Goal: Information Seeking & Learning: Compare options

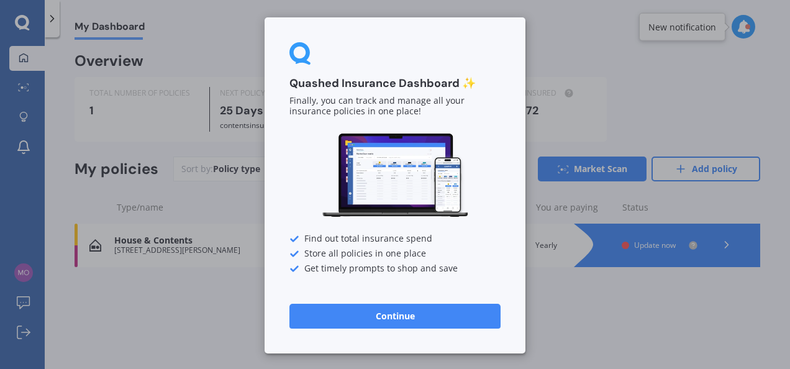
click at [403, 314] on button "Continue" at bounding box center [394, 316] width 211 height 25
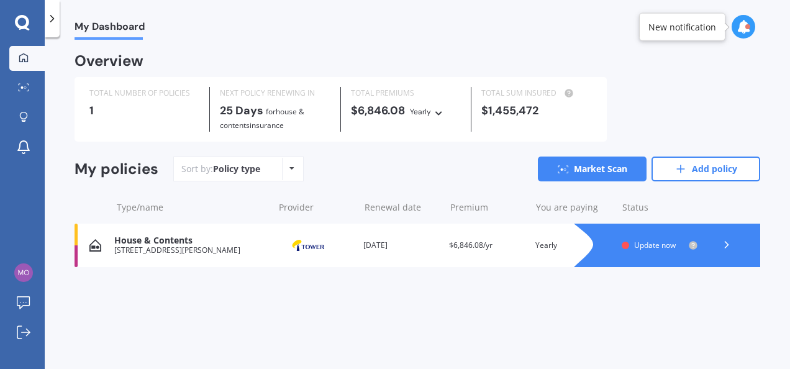
click at [664, 245] on span "Update now" at bounding box center [655, 245] width 42 height 11
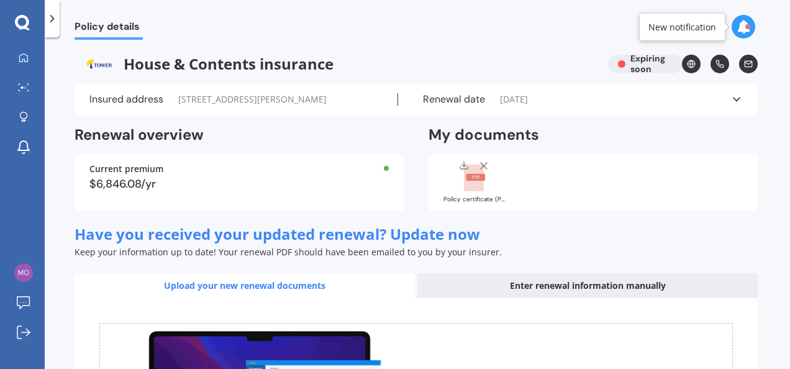
click at [481, 165] on icon at bounding box center [483, 166] width 12 height 12
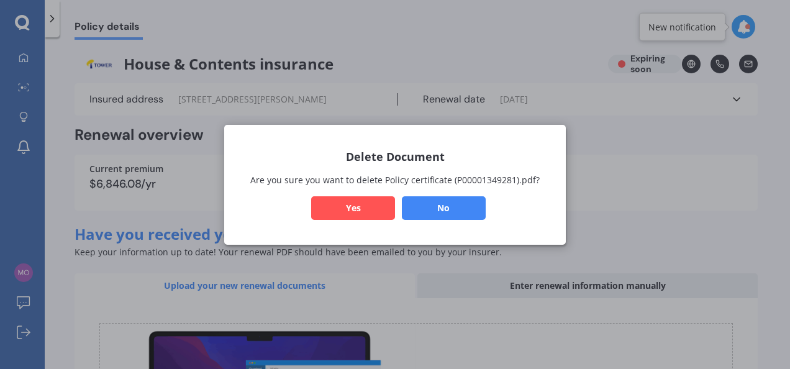
click at [370, 200] on button "Yes" at bounding box center [353, 208] width 84 height 24
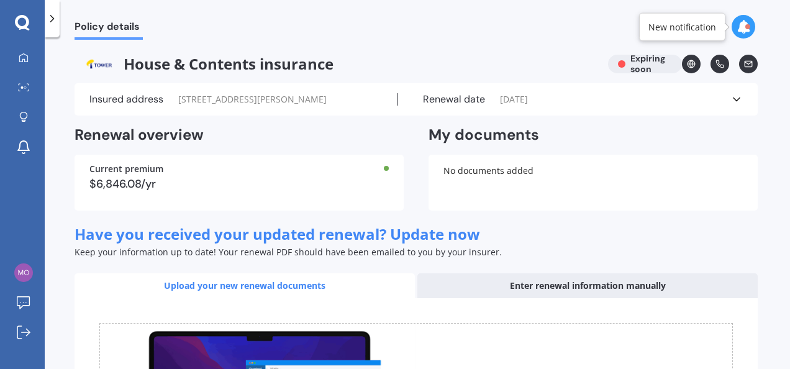
click at [527, 179] on div "No documents added" at bounding box center [592, 183] width 329 height 56
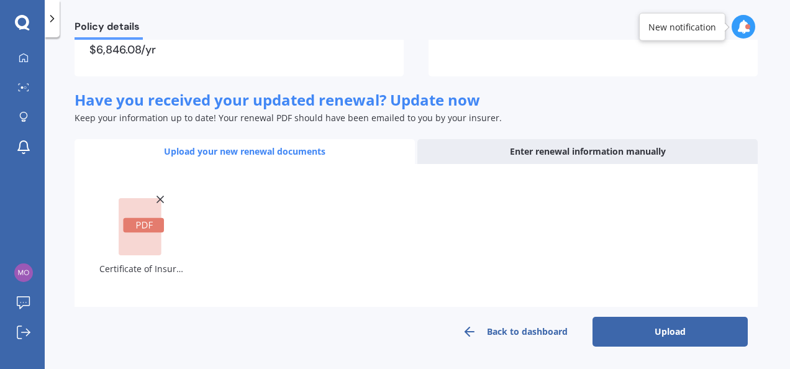
scroll to position [133, 0]
click at [668, 331] on button "Upload" at bounding box center [669, 332] width 155 height 30
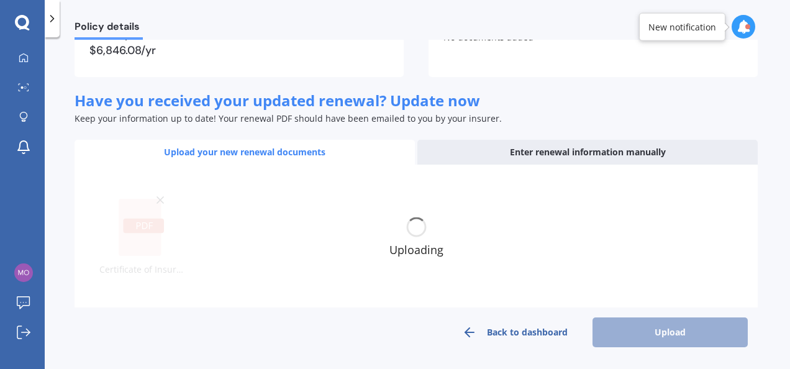
scroll to position [125, 0]
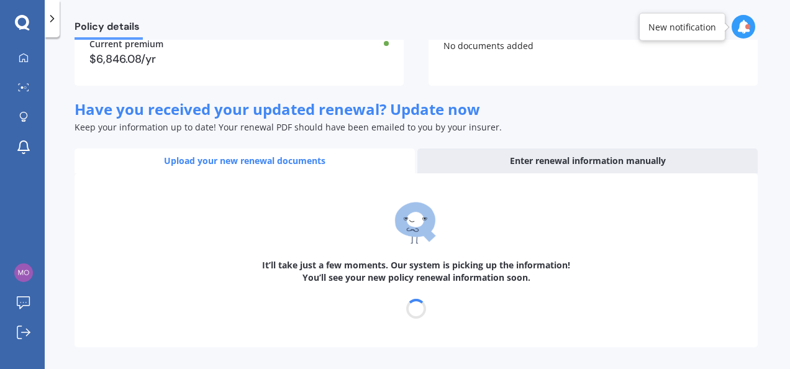
select select "31"
select select "10"
select select "2026"
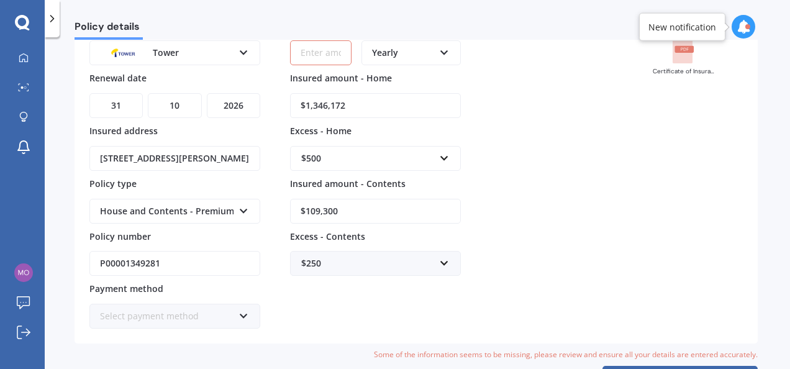
scroll to position [0, 0]
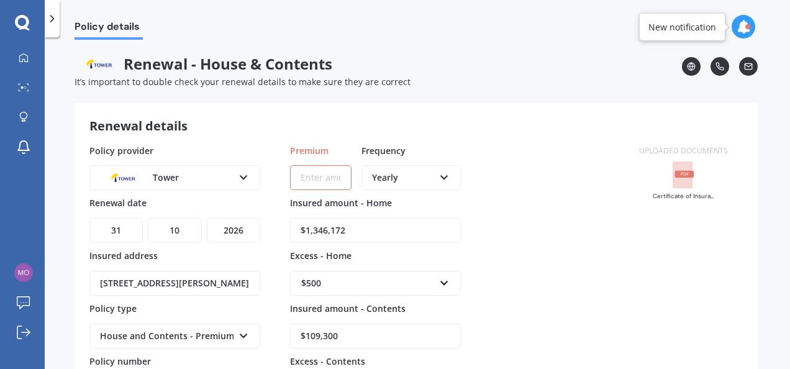
click at [319, 181] on input "Premium" at bounding box center [320, 177] width 61 height 25
type input "$7,112.70"
click at [539, 181] on div "Policy provider Tower AA AMI AMP ANZ ASB Ando BNZ Co-Operative Bank FMG Initio …" at bounding box center [356, 299] width 535 height 310
click at [528, 163] on div "Policy provider Tower AA AMI AMP ANZ ASB Ando BNZ Co-Operative Bank FMG Initio …" at bounding box center [356, 299] width 535 height 310
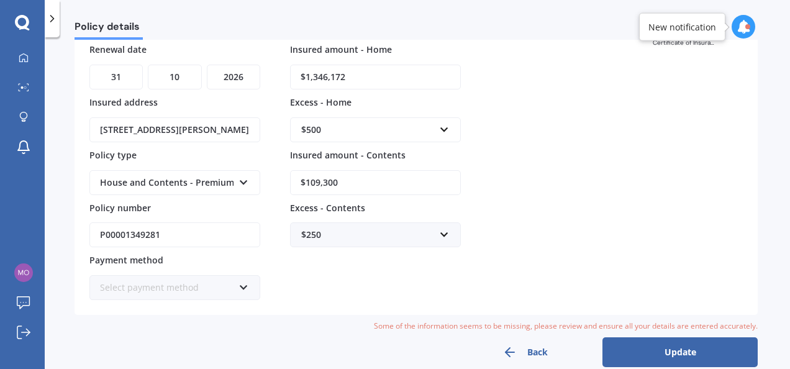
scroll to position [154, 0]
click at [228, 281] on div "Select payment method" at bounding box center [166, 287] width 133 height 14
click at [602, 124] on div "Policy provider Tower AA AMI AMP ANZ ASB Ando BNZ Co-Operative Bank FMG Initio …" at bounding box center [356, 145] width 535 height 310
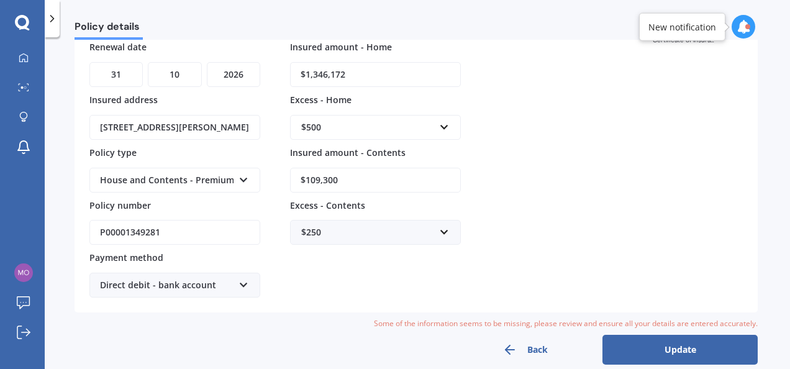
scroll to position [169, 0]
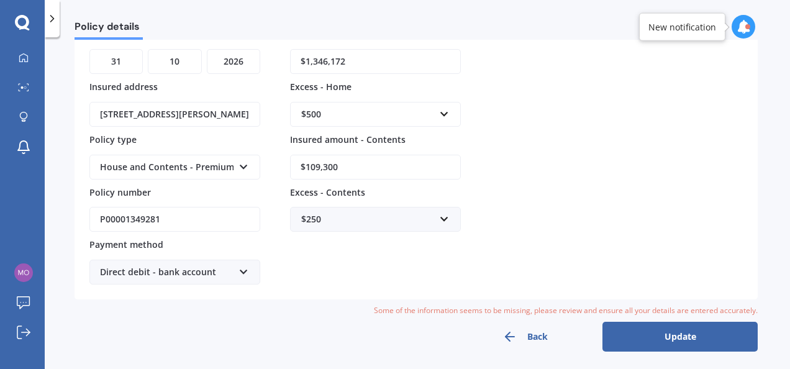
click at [670, 336] on button "Update" at bounding box center [679, 337] width 155 height 30
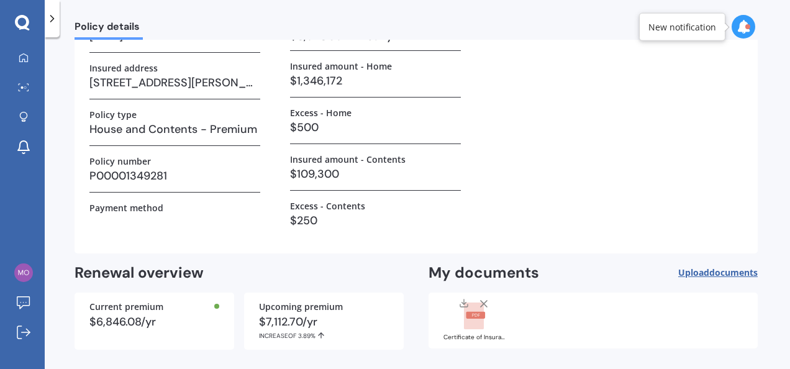
scroll to position [155, 0]
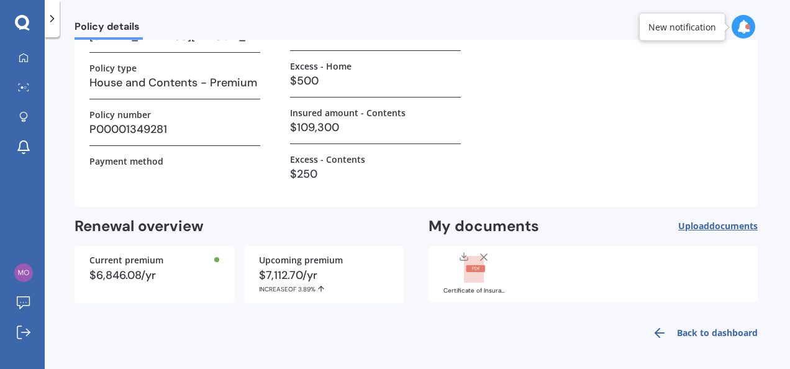
click at [712, 225] on span "documents" at bounding box center [733, 226] width 48 height 12
click at [497, 339] on div "Back to dashboard" at bounding box center [416, 333] width 683 height 30
click at [702, 224] on span "Upload documents" at bounding box center [717, 226] width 79 height 10
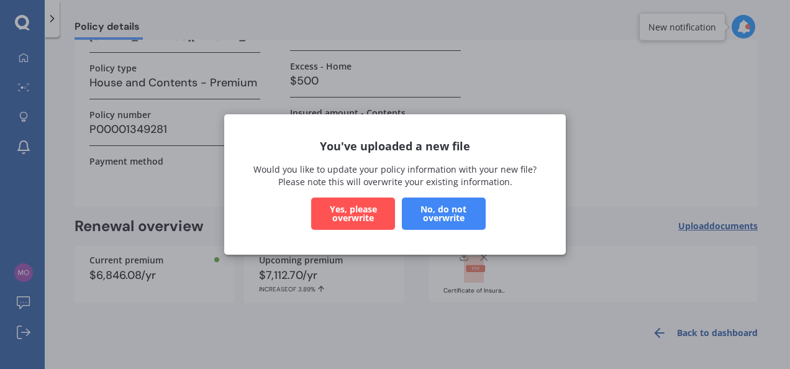
click at [440, 215] on button "No, do not overwrite" at bounding box center [444, 213] width 84 height 32
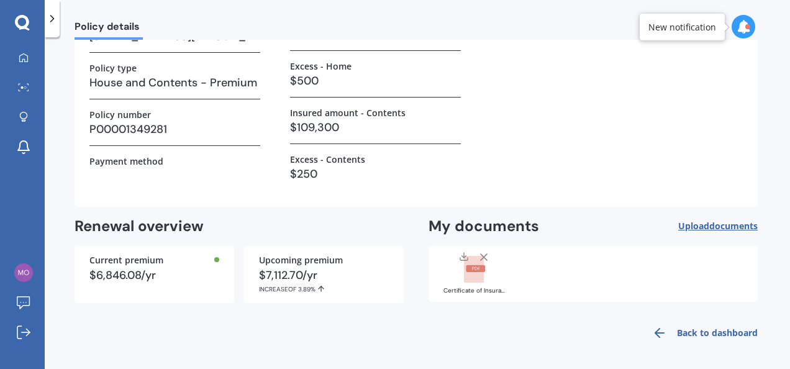
click at [705, 327] on link "Back to dashboard" at bounding box center [701, 333] width 113 height 30
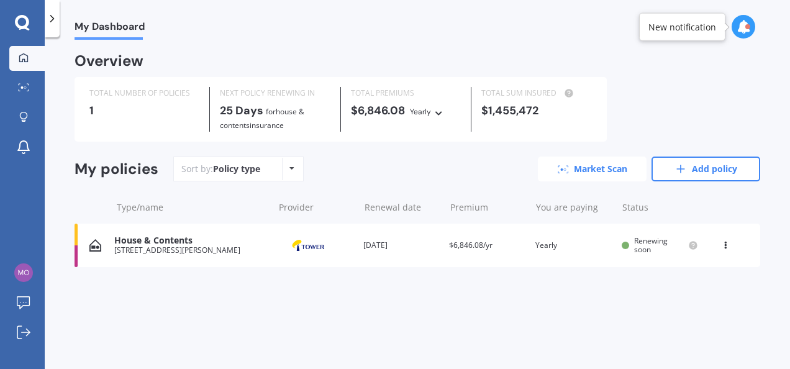
click at [574, 168] on link "Market Scan" at bounding box center [592, 168] width 109 height 25
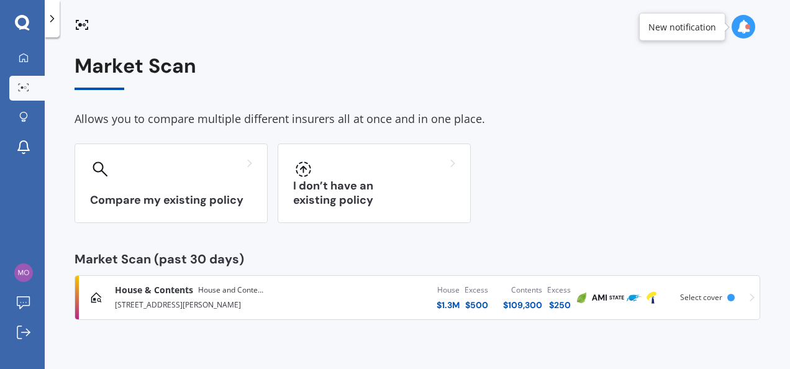
click at [323, 296] on div "House & Contents House and Contents - Premium" at bounding box center [223, 290] width 217 height 12
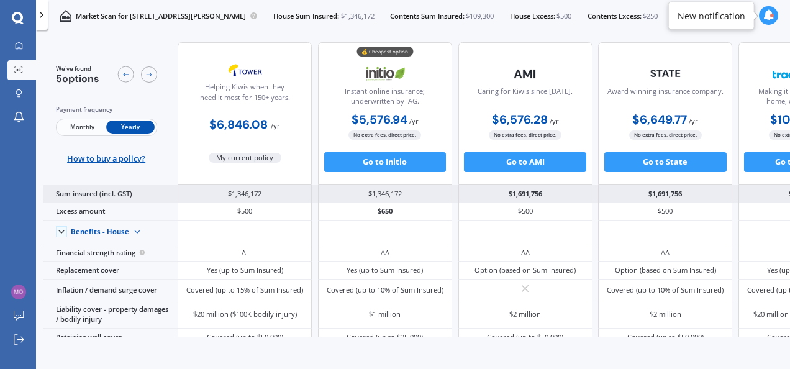
click at [536, 192] on div "$1,691,756" at bounding box center [525, 193] width 134 height 17
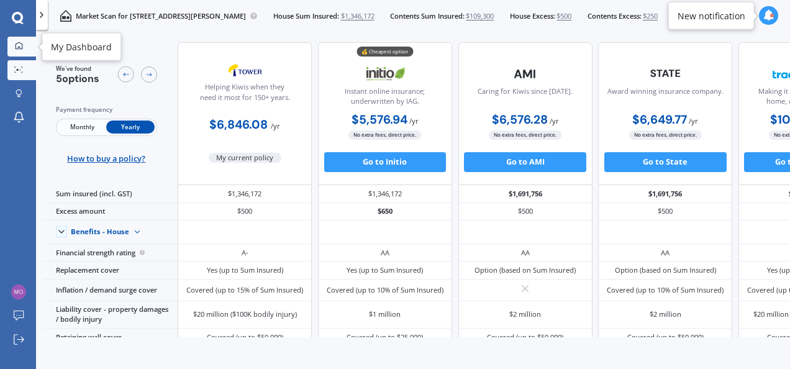
click at [16, 45] on icon at bounding box center [19, 46] width 8 height 8
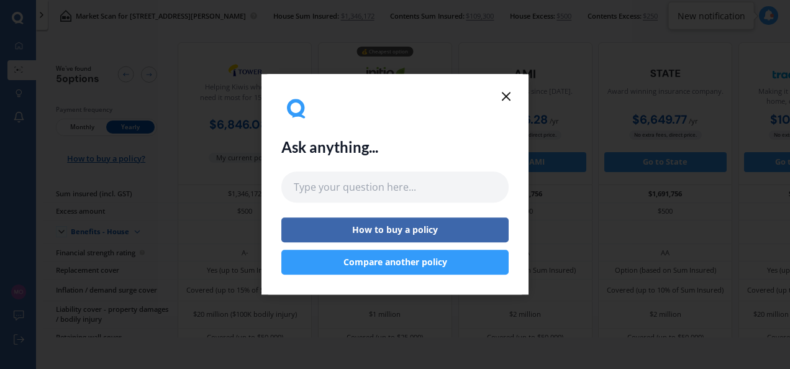
click at [509, 94] on line at bounding box center [505, 96] width 7 height 7
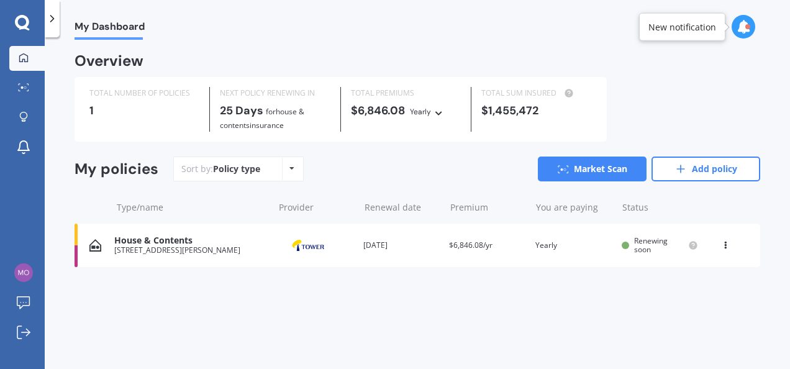
click at [730, 243] on div "View option View policy Delete" at bounding box center [726, 245] width 11 height 12
click at [508, 313] on div "My Dashboard Overview TOTAL NUMBER OF POLICIES 1 NEXT POLICY RENEWING [DATE] fo…" at bounding box center [417, 206] width 745 height 332
click at [725, 240] on icon at bounding box center [725, 242] width 9 height 7
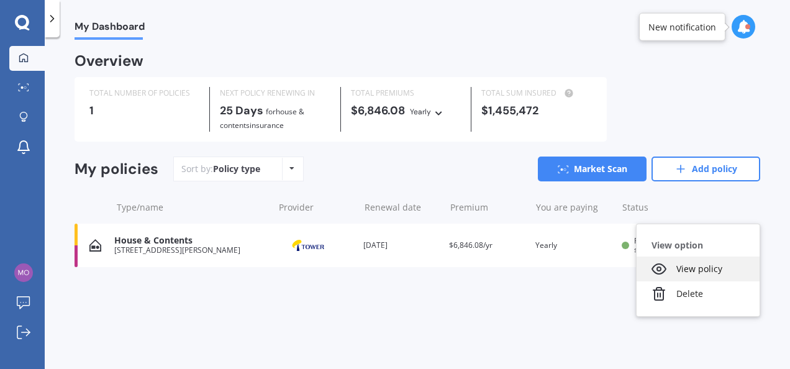
click at [696, 268] on div "View policy" at bounding box center [697, 268] width 123 height 25
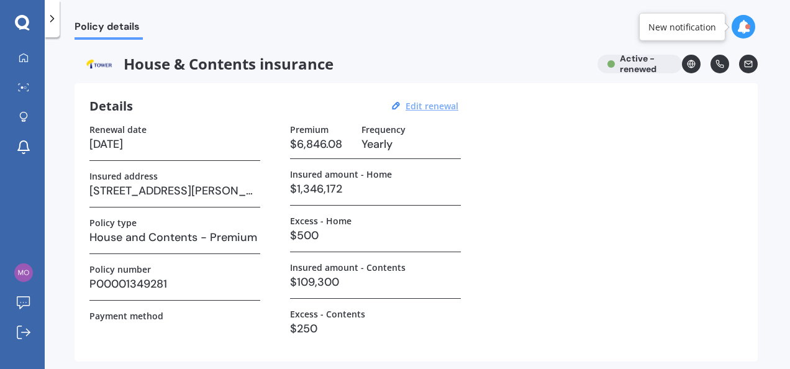
click at [438, 106] on u "Edit renewal" at bounding box center [431, 106] width 53 height 12
select select "31"
select select "10"
select select "2026"
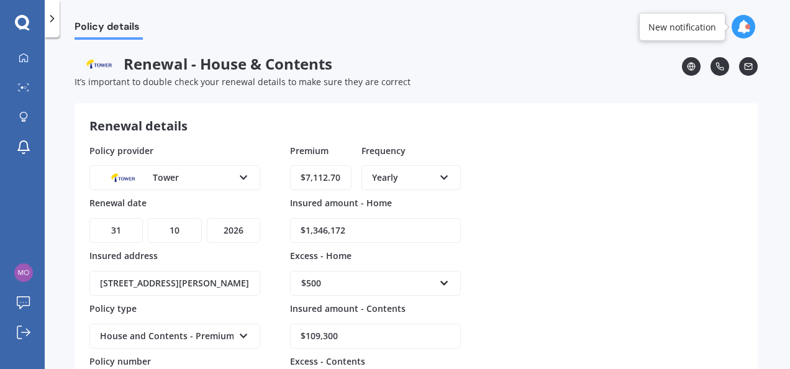
drag, startPoint x: 346, startPoint y: 231, endPoint x: 301, endPoint y: 230, distance: 45.3
click at [301, 230] on input "$1,346,172" at bounding box center [375, 230] width 171 height 25
type input "$1,391,376"
click at [532, 210] on div "Policy provider Tower AA AMI AMP ANZ ASB Ando BNZ Co-Operative Bank FMG Initio …" at bounding box center [415, 299] width 653 height 310
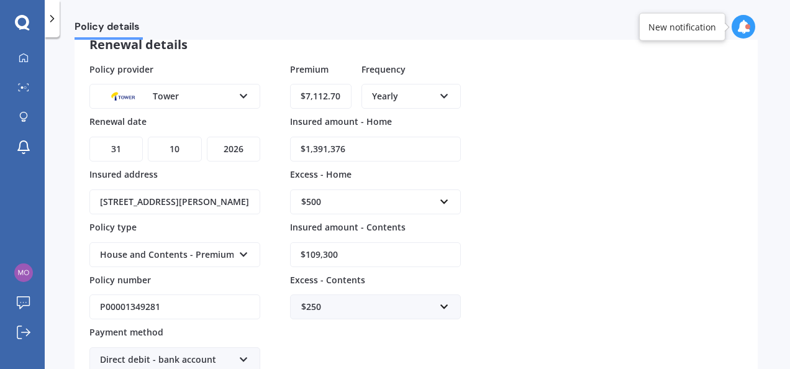
scroll to position [82, 0]
drag, startPoint x: 350, startPoint y: 256, endPoint x: 302, endPoint y: 246, distance: 48.8
click at [302, 246] on input "$109,300" at bounding box center [375, 254] width 171 height 25
type input "$112,600"
click at [530, 246] on div "Policy provider Tower AA AMI AMP ANZ ASB Ando BNZ Co-Operative Bank FMG Initio …" at bounding box center [415, 217] width 653 height 310
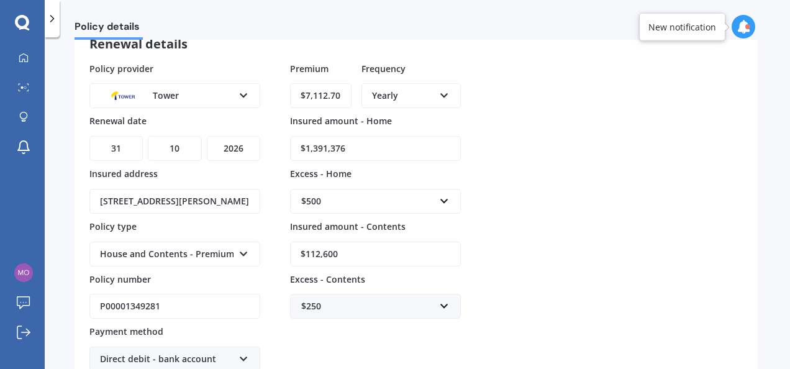
click at [566, 148] on div "Policy provider Tower AA AMI AMP ANZ ASB Ando BNZ Co-Operative Bank FMG Initio …" at bounding box center [415, 217] width 653 height 310
drag, startPoint x: 342, startPoint y: 94, endPoint x: 258, endPoint y: 92, distance: 83.2
click at [258, 92] on div "Policy provider Tower AA AMI AMP ANZ ASB Ando BNZ Co-Operative Bank FMG Initio …" at bounding box center [415, 217] width 653 height 310
paste input "8,441.1"
type input "$8,441.10"
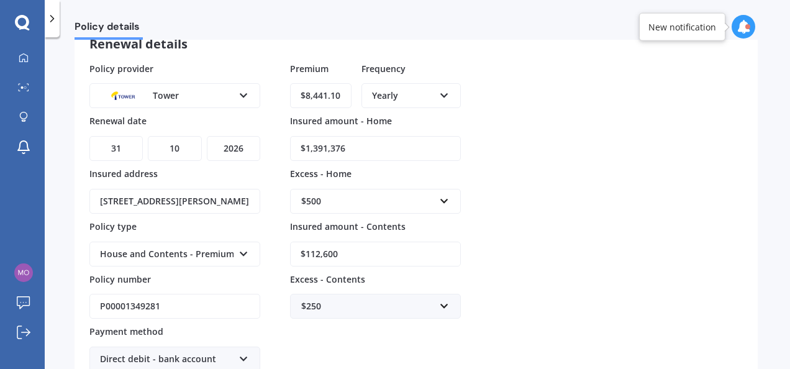
click at [520, 97] on div "Policy provider Tower AA AMI AMP ANZ ASB Ando BNZ Co-Operative Bank FMG Initio …" at bounding box center [415, 217] width 653 height 310
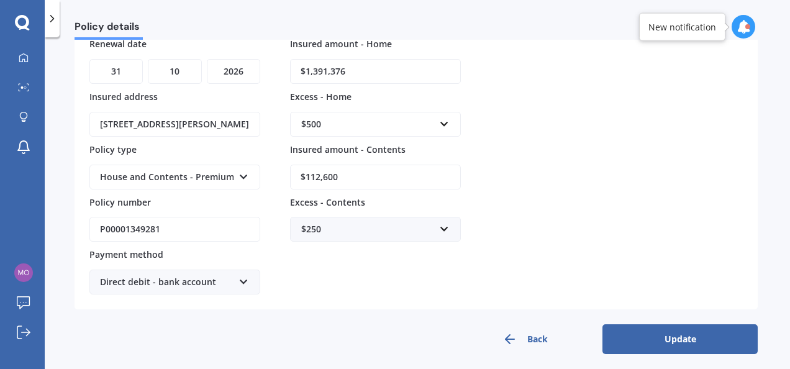
scroll to position [161, 0]
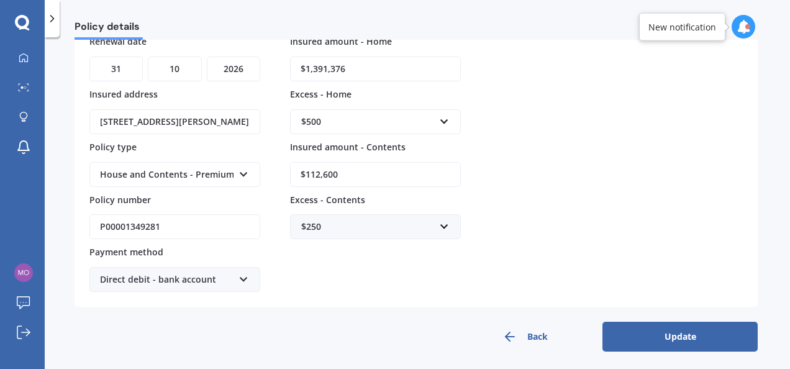
click at [691, 330] on button "Update" at bounding box center [679, 337] width 155 height 30
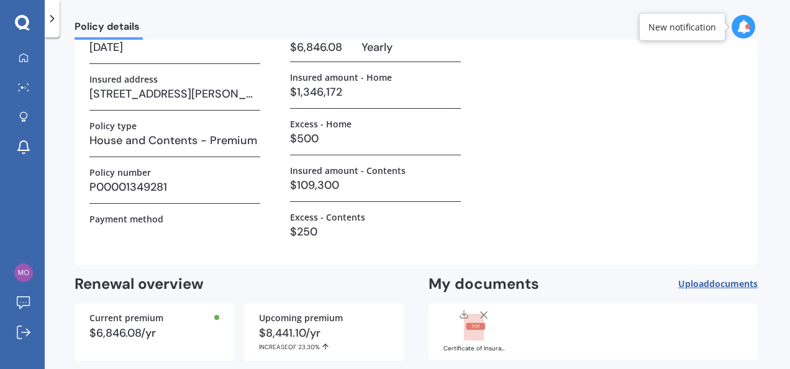
scroll to position [155, 0]
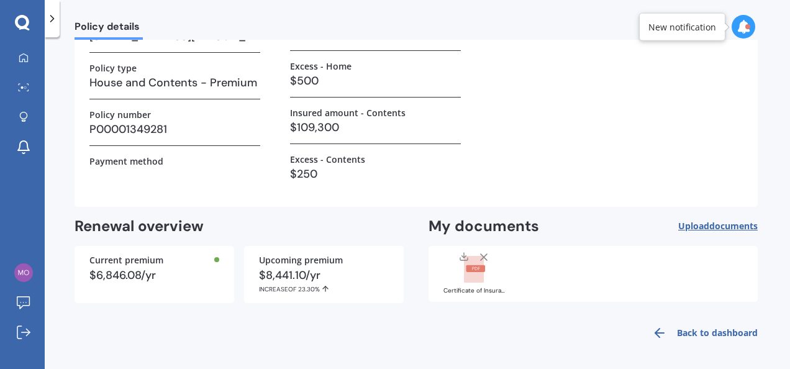
click at [720, 328] on link "Back to dashboard" at bounding box center [701, 333] width 113 height 30
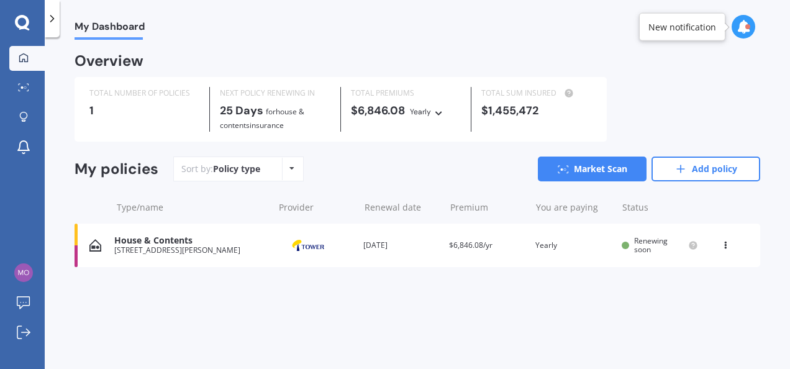
click at [637, 242] on span "Renewing soon" at bounding box center [651, 244] width 34 height 19
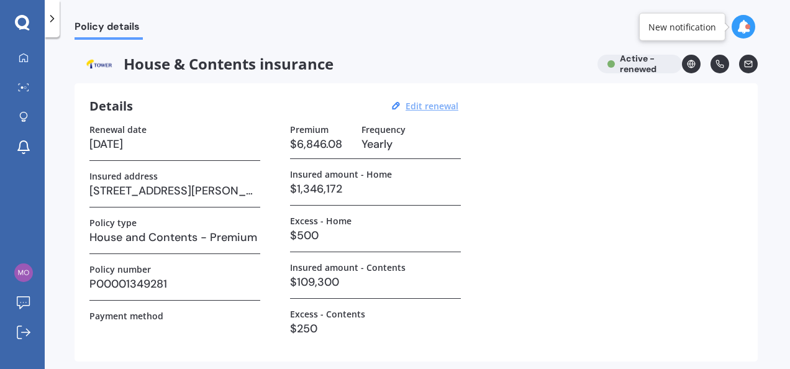
click at [425, 111] on u "Edit renewal" at bounding box center [431, 106] width 53 height 12
select select "31"
select select "10"
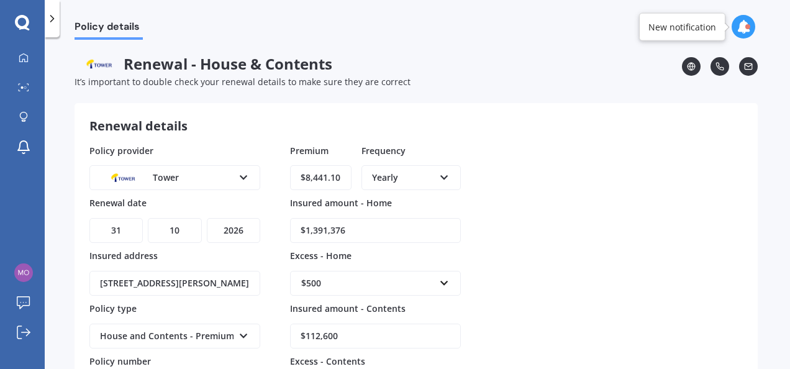
click at [247, 227] on select "YYYY 2027 2026 2025 2024 2023 2022 2021 2020 2019 2018 2017 2016 2015 2014 2013…" at bounding box center [233, 230] width 53 height 25
click at [207, 218] on select "YYYY 2027 2026 2025 2024 2023 2022 2021 2020 2019 2018 2017 2016 2015 2014 2013…" at bounding box center [233, 230] width 53 height 25
click at [340, 179] on input "$8,441.10" at bounding box center [320, 177] width 61 height 25
click at [232, 234] on select "YYYY 2027 2026 2025 2024 2023 2022 2021 2020 2019 2018 2017 2016 2015 2014 2013…" at bounding box center [233, 230] width 53 height 25
select select "2026"
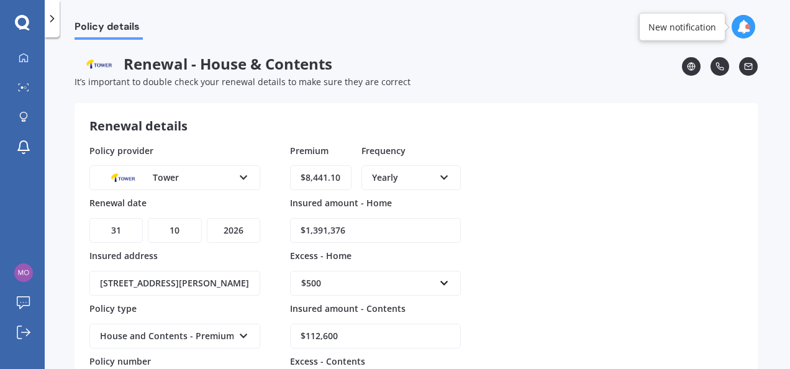
click at [207, 218] on select "YYYY 2027 2026 2025 2024 2023 2022 2021 2020 2019 2018 2017 2016 2015 2014 2013…" at bounding box center [233, 230] width 53 height 25
click at [551, 178] on div "Policy provider Tower AA AMI AMP ANZ ASB Ando BNZ Co-Operative Bank FMG Initio …" at bounding box center [415, 299] width 653 height 310
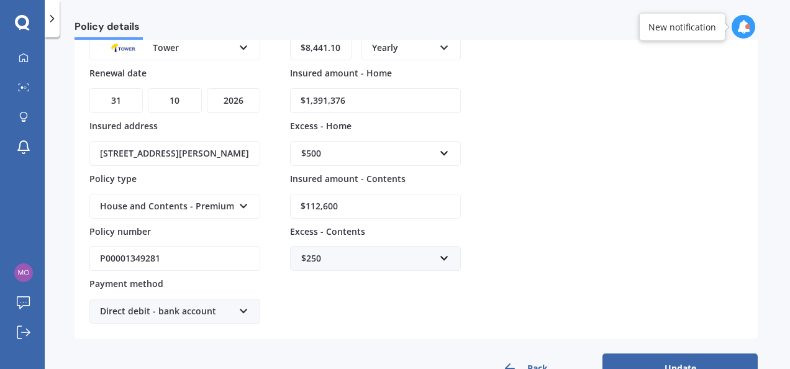
scroll to position [161, 0]
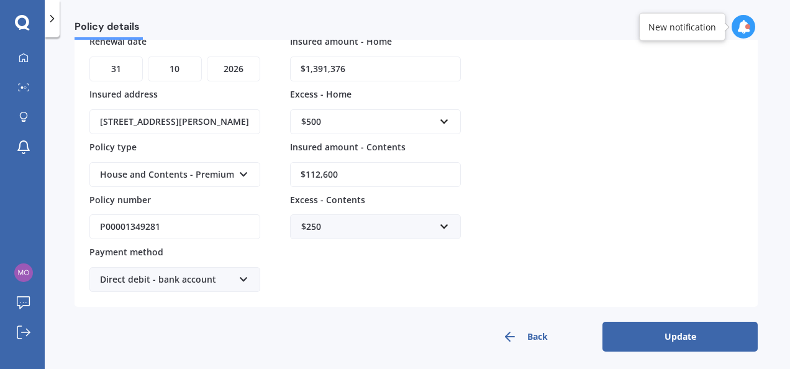
click at [636, 335] on button "Update" at bounding box center [679, 337] width 155 height 30
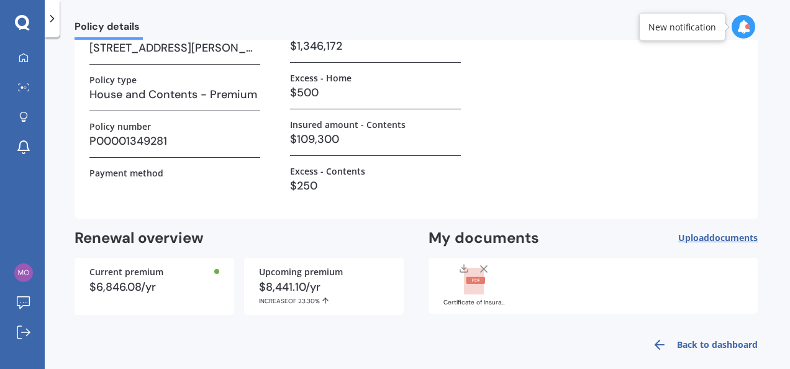
scroll to position [155, 0]
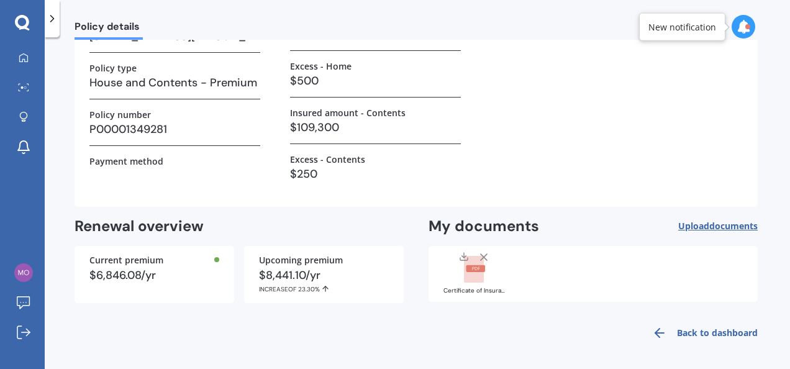
click at [700, 322] on link "Back to dashboard" at bounding box center [701, 333] width 113 height 30
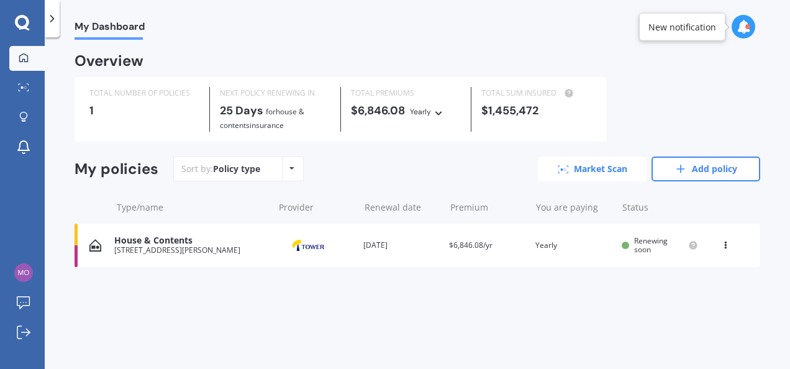
click at [609, 168] on link "Market Scan" at bounding box center [592, 168] width 109 height 25
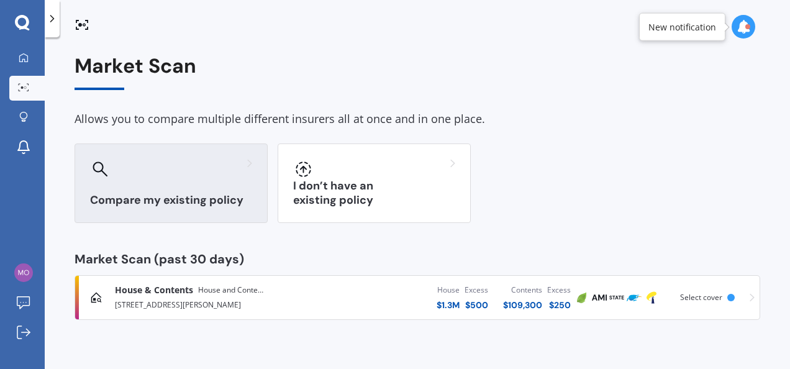
click at [188, 173] on div at bounding box center [171, 169] width 162 height 20
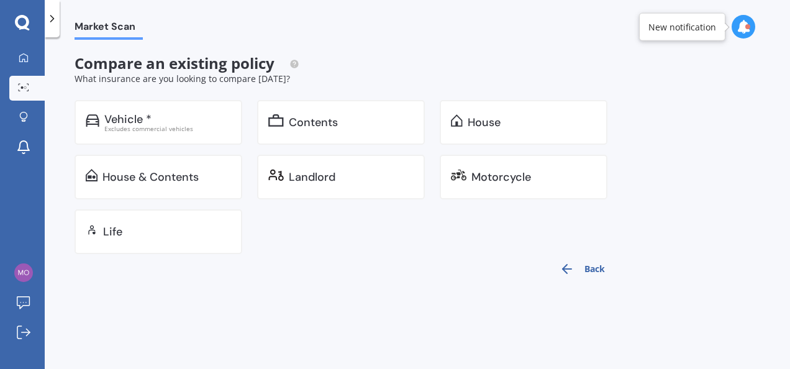
click at [188, 173] on div "House & Contents" at bounding box center [150, 177] width 96 height 12
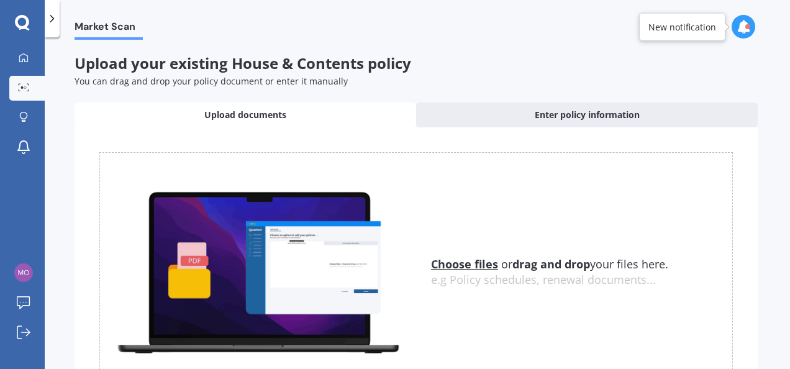
scroll to position [99, 0]
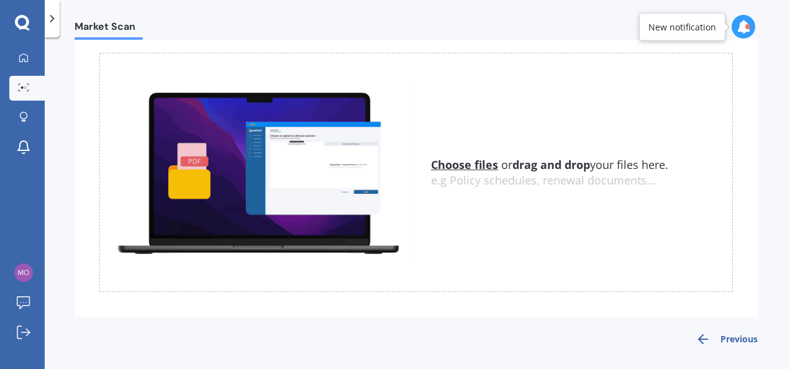
click at [699, 337] on icon "button" at bounding box center [702, 339] width 15 height 15
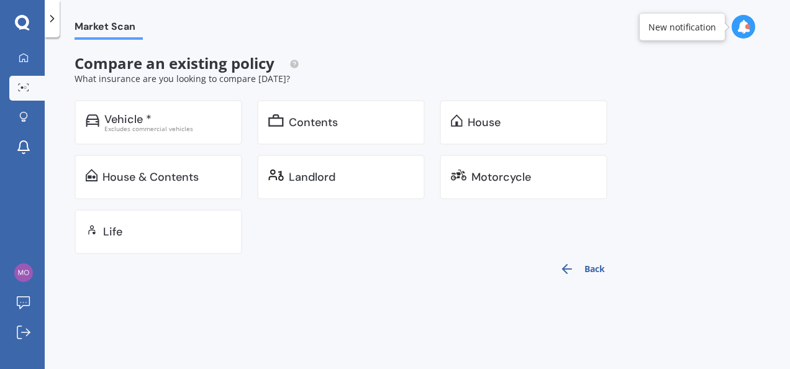
scroll to position [0, 0]
click at [15, 53] on div at bounding box center [23, 58] width 19 height 11
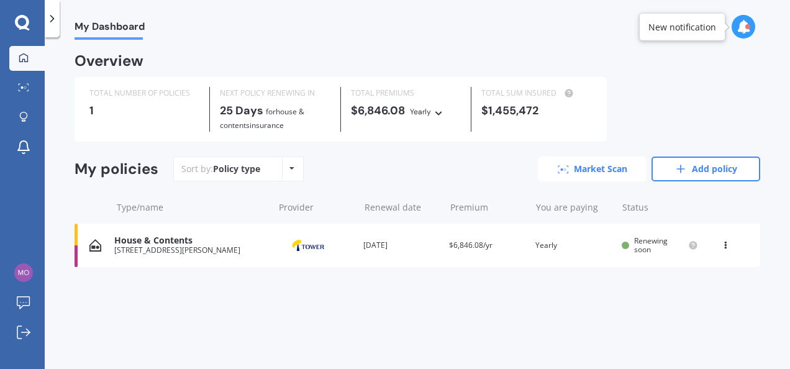
click at [587, 161] on link "Market Scan" at bounding box center [592, 168] width 109 height 25
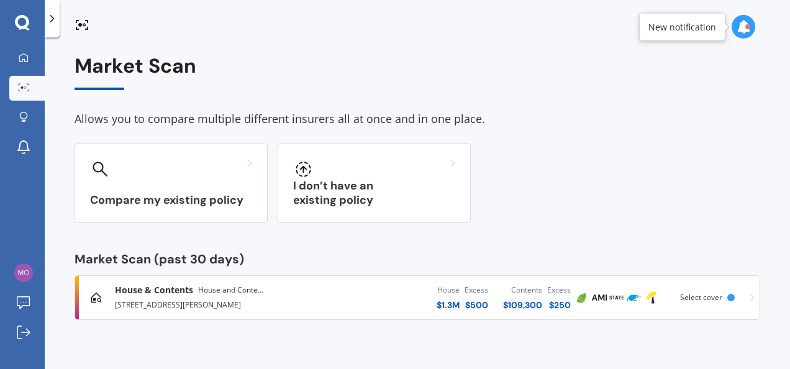
click at [278, 301] on div "House & Contents House and Contents - Premium [STREET_ADDRESS][PERSON_NAME]" at bounding box center [223, 297] width 217 height 27
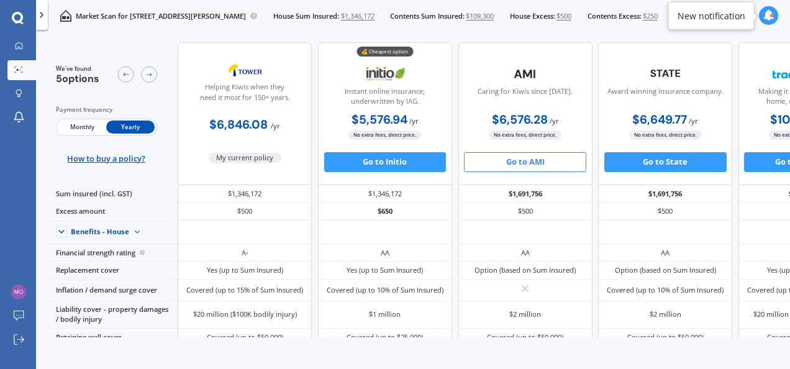
click at [520, 159] on button "Go to AMI" at bounding box center [525, 162] width 122 height 20
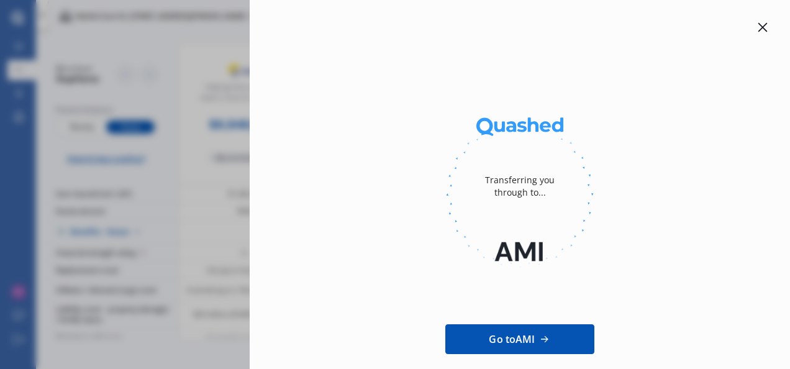
click at [758, 30] on icon at bounding box center [762, 27] width 9 height 9
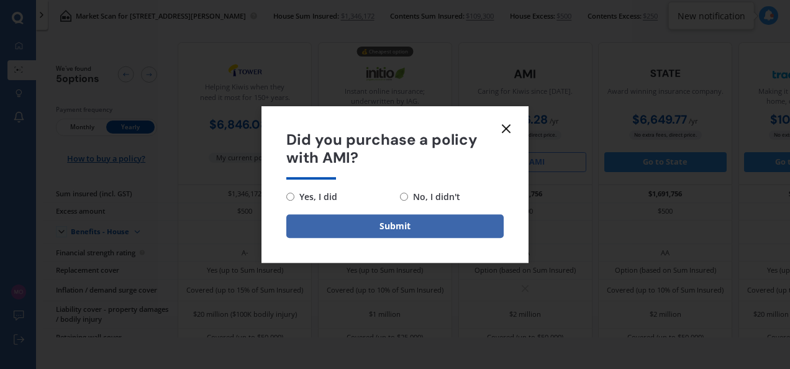
click at [509, 131] on line at bounding box center [505, 128] width 7 height 7
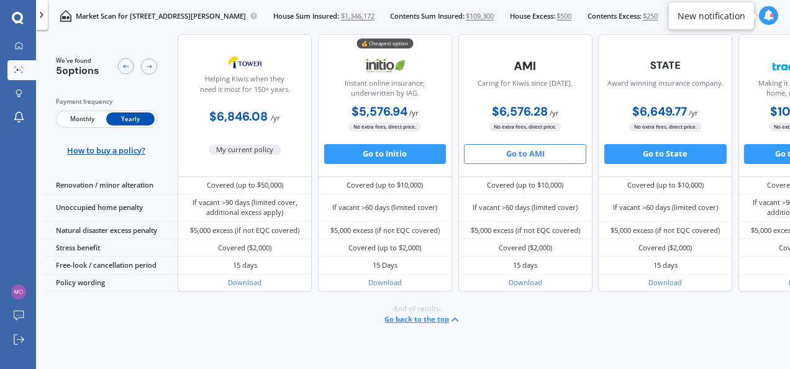
scroll to position [557, 0]
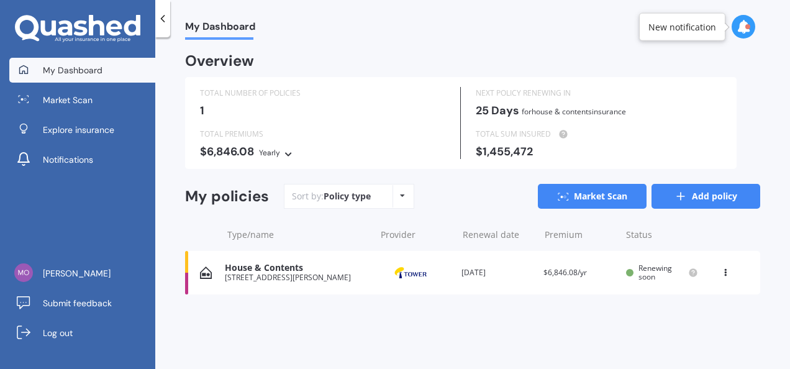
click at [699, 196] on link "Add policy" at bounding box center [705, 196] width 109 height 25
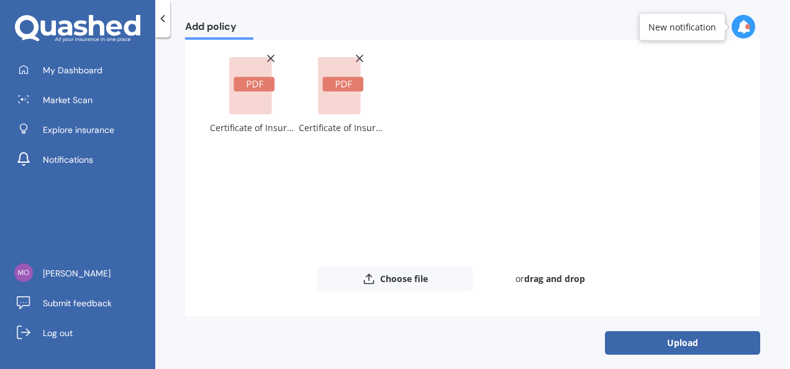
scroll to position [108, 0]
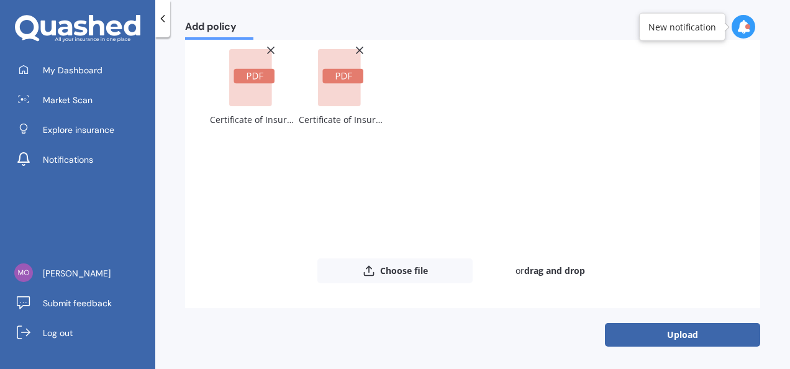
click at [643, 339] on button "Upload" at bounding box center [682, 335] width 155 height 24
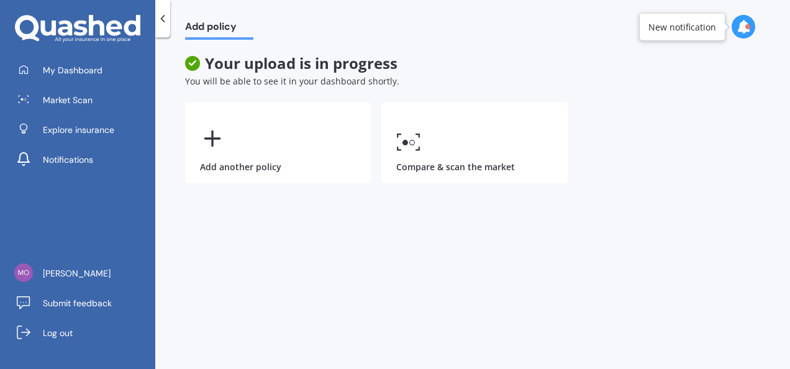
scroll to position [0, 0]
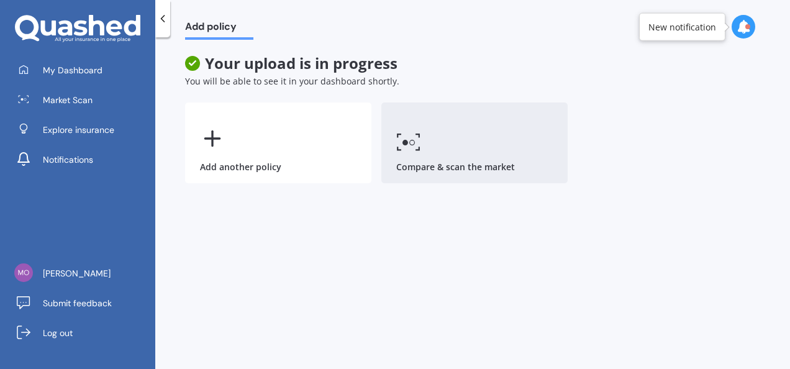
click at [423, 147] on link "Compare & scan the market" at bounding box center [474, 142] width 186 height 81
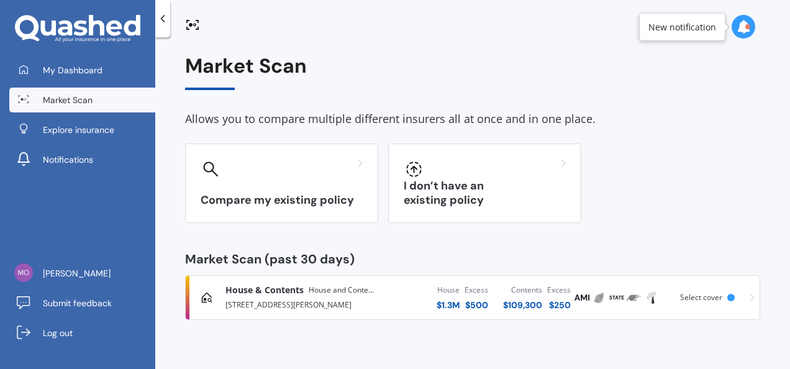
click at [688, 298] on span "Select cover" at bounding box center [701, 297] width 42 height 11
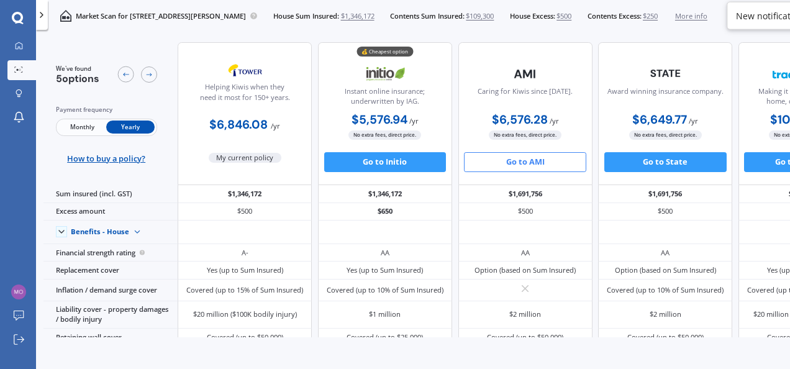
click at [45, 16] on icon at bounding box center [42, 15] width 10 height 10
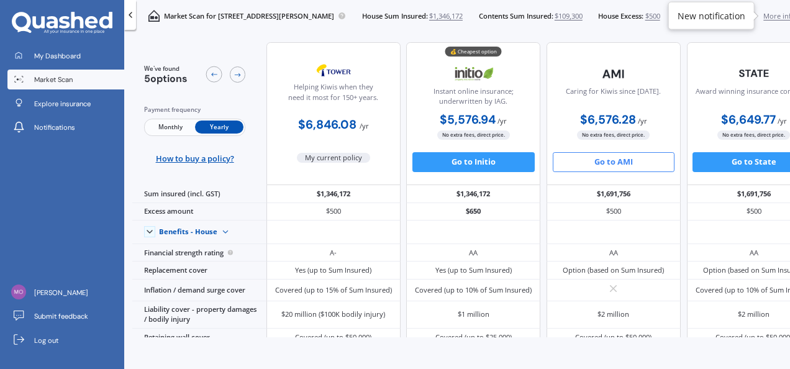
click at [730, 15] on div "New notification" at bounding box center [711, 15] width 68 height 12
click at [752, 18] on div "New notification" at bounding box center [711, 16] width 86 height 28
click at [773, 30] on div "Market Scan for 57 Vardon Crescent, Shirley, Christchurch 8061 House Sum Insure…" at bounding box center [465, 16] width 659 height 32
click at [237, 71] on icon at bounding box center [237, 75] width 8 height 8
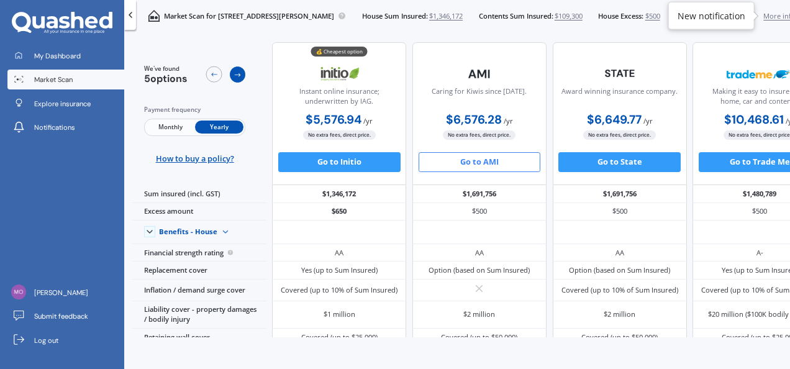
click at [237, 71] on icon at bounding box center [237, 75] width 8 height 8
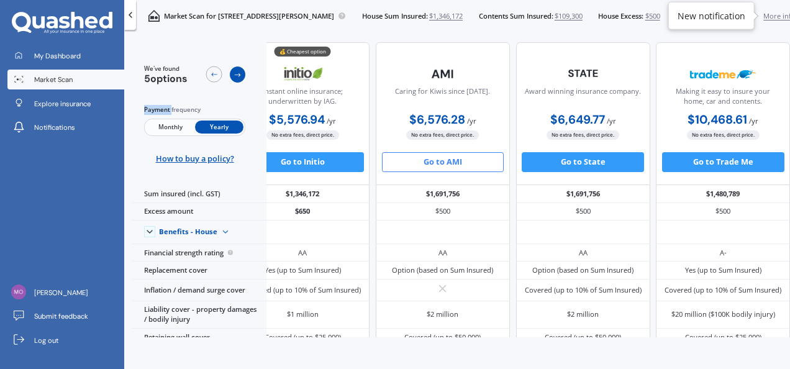
click at [237, 71] on icon at bounding box center [237, 75] width 8 height 8
drag, startPoint x: 237, startPoint y: 71, endPoint x: 153, endPoint y: 6, distance: 106.3
click at [153, 6] on div "Market Scan for 57 Vardon Crescent, Shirley, Christchurch 8061 House Sum Insure…" at bounding box center [465, 16] width 659 height 32
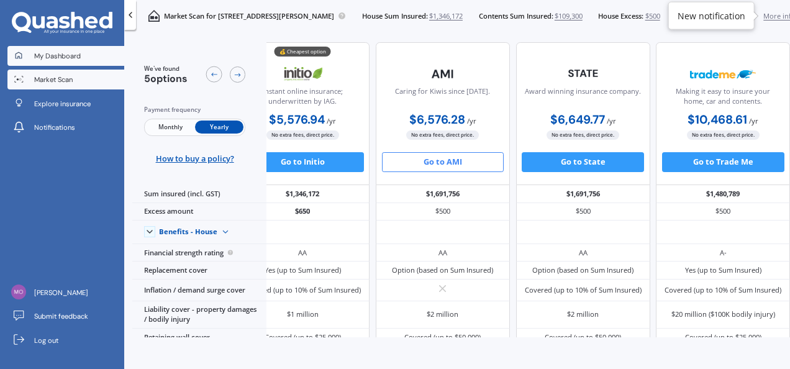
click at [67, 57] on span "My Dashboard" at bounding box center [57, 56] width 47 height 10
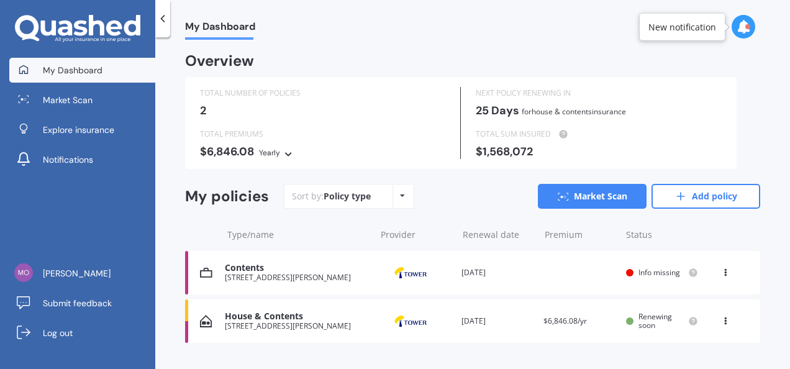
click at [344, 114] on div "2" at bounding box center [322, 110] width 245 height 12
click at [721, 271] on icon at bounding box center [725, 269] width 9 height 7
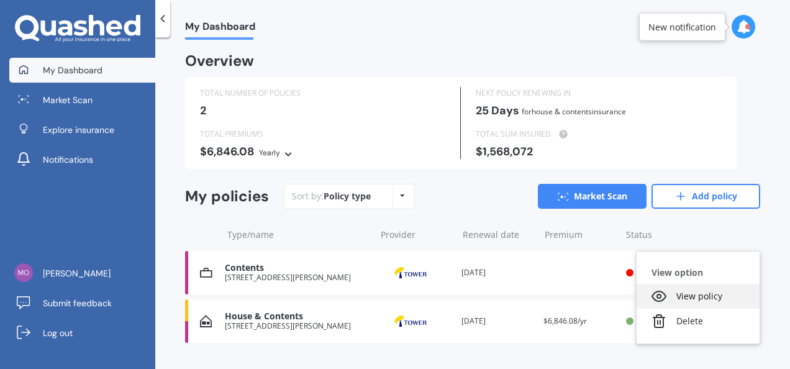
click at [687, 297] on div "View policy" at bounding box center [697, 296] width 123 height 25
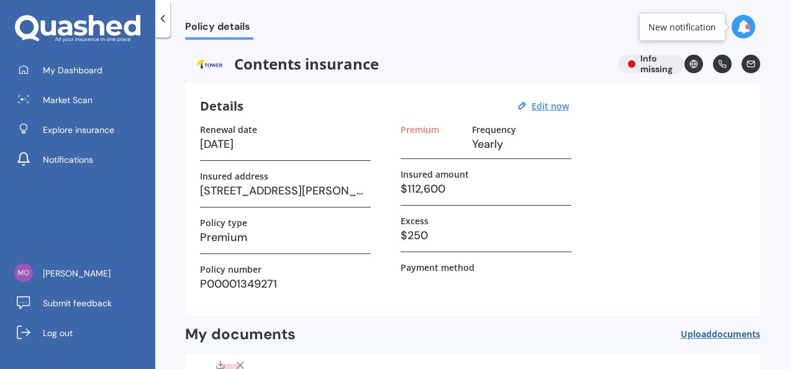
click at [574, 112] on div "Details Edit now" at bounding box center [472, 106] width 545 height 16
click at [556, 102] on u "Edit now" at bounding box center [550, 106] width 37 height 12
select select "31"
select select "10"
select select "2026"
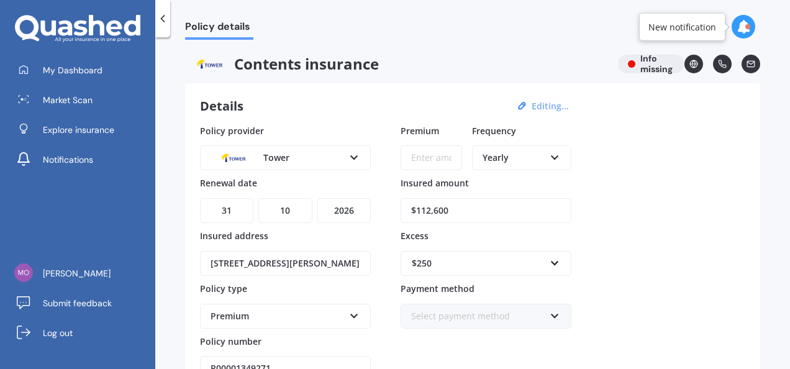
click at [419, 164] on input "Premium" at bounding box center [430, 157] width 61 height 25
type input "$1,328.40"
click at [621, 169] on div "Policy provider Tower AA AMI AMP ANZ ASB Ando BNZ Co-Operative Bank FMG Initio …" at bounding box center [472, 252] width 545 height 257
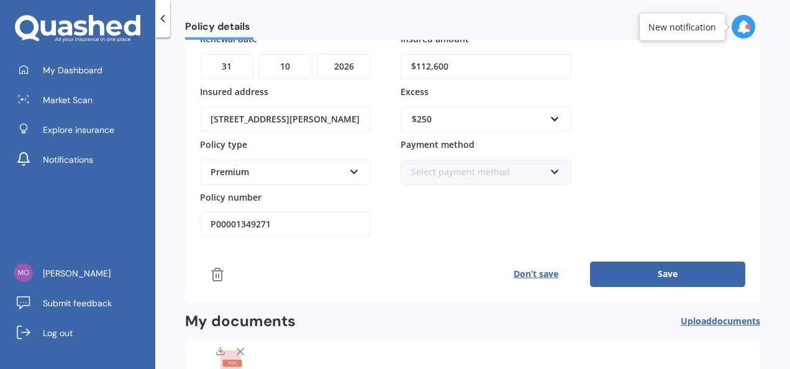
scroll to position [146, 0]
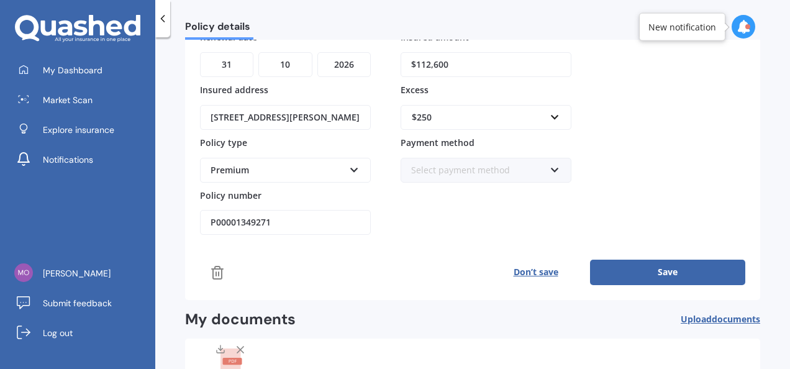
click at [632, 281] on div "Details Editing... Policy provider Tower AA AMI AMP ANZ ASB Ando BNZ Co-Operati…" at bounding box center [472, 118] width 575 height 363
click at [633, 271] on button "Save" at bounding box center [667, 272] width 155 height 25
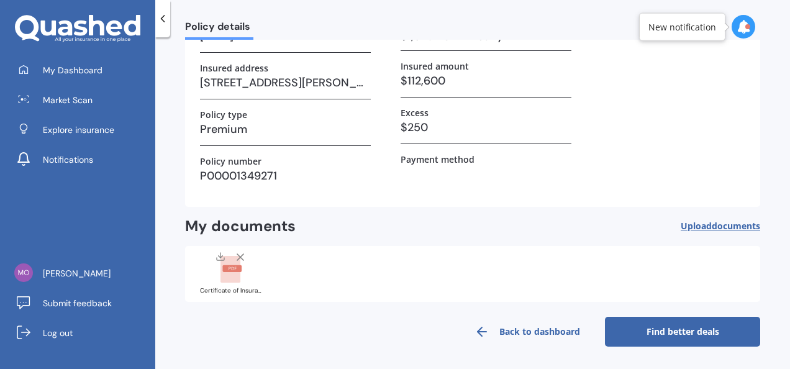
scroll to position [107, 0]
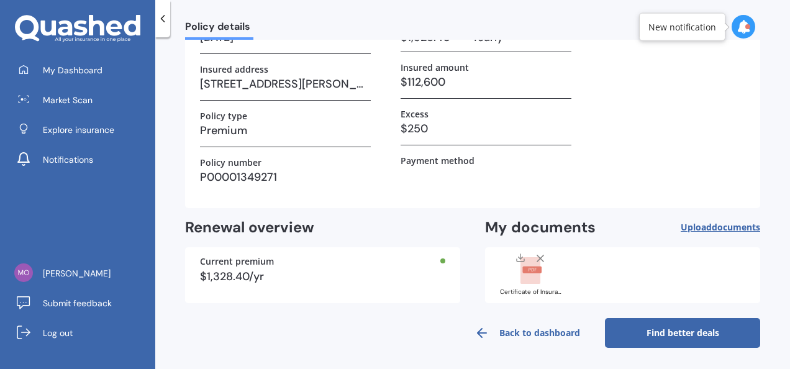
click at [548, 332] on link "Back to dashboard" at bounding box center [527, 333] width 155 height 30
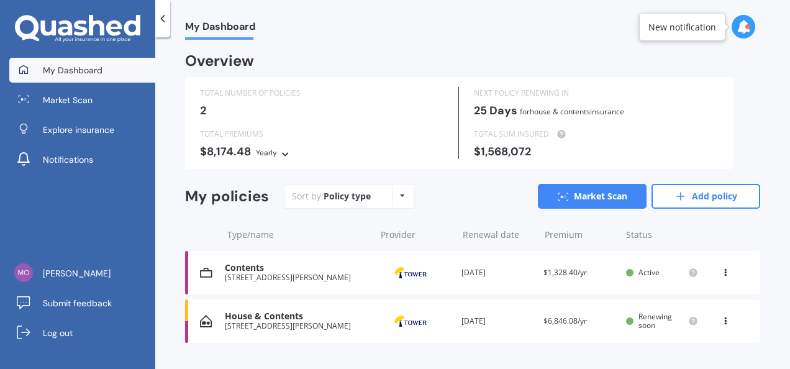
click at [725, 321] on div "View option View policy Delete" at bounding box center [726, 321] width 11 height 12
click at [673, 364] on div "Delete" at bounding box center [697, 369] width 123 height 25
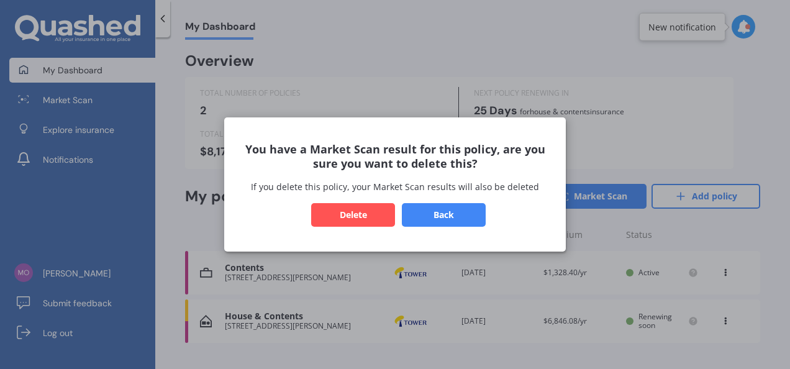
click at [363, 213] on button "Delete" at bounding box center [353, 215] width 84 height 24
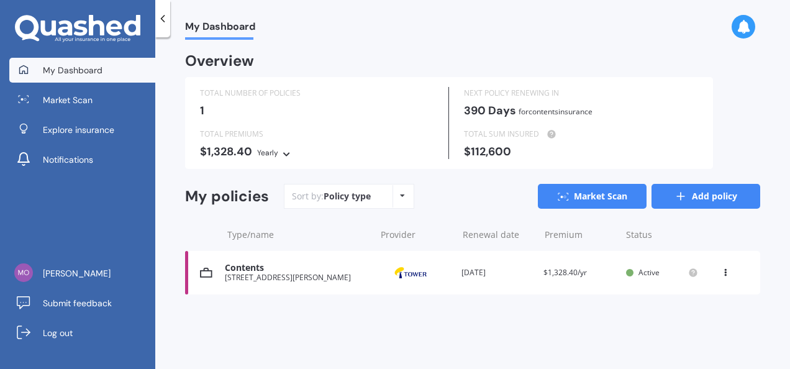
click at [703, 196] on link "Add policy" at bounding box center [705, 196] width 109 height 25
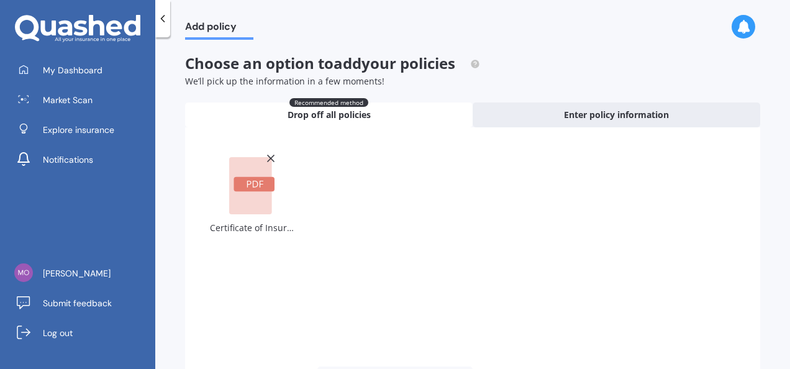
scroll to position [108, 0]
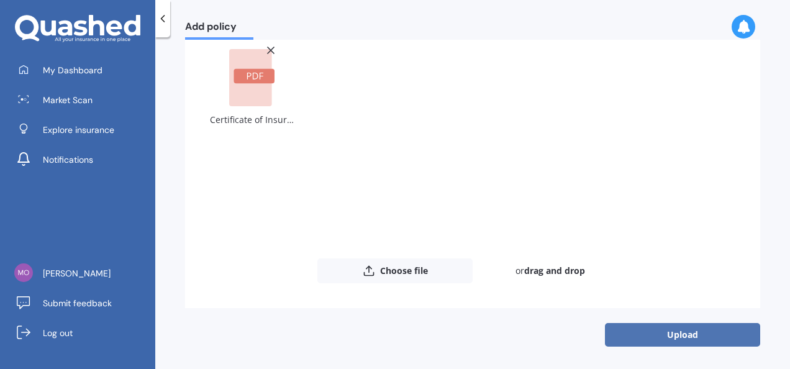
click at [645, 335] on button "Upload" at bounding box center [682, 335] width 155 height 24
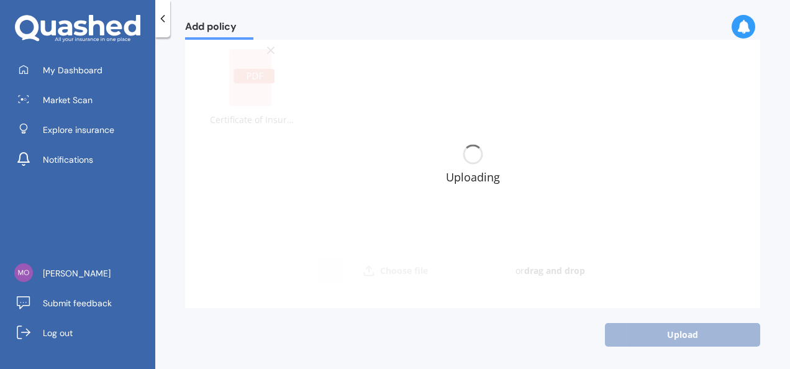
scroll to position [0, 0]
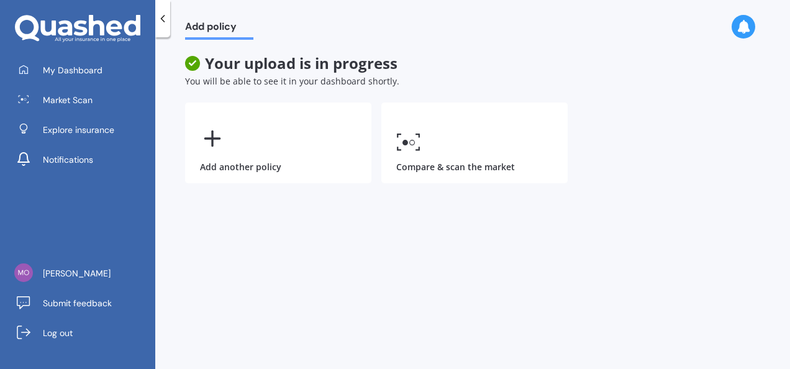
click at [646, 235] on div "Add policy Your upload is in progress You will be able to see it in your dashbo…" at bounding box center [472, 206] width 635 height 332
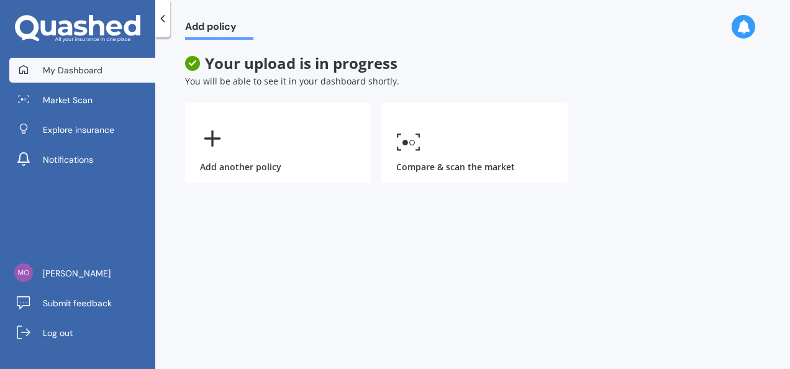
click at [88, 71] on span "My Dashboard" at bounding box center [73, 70] width 60 height 12
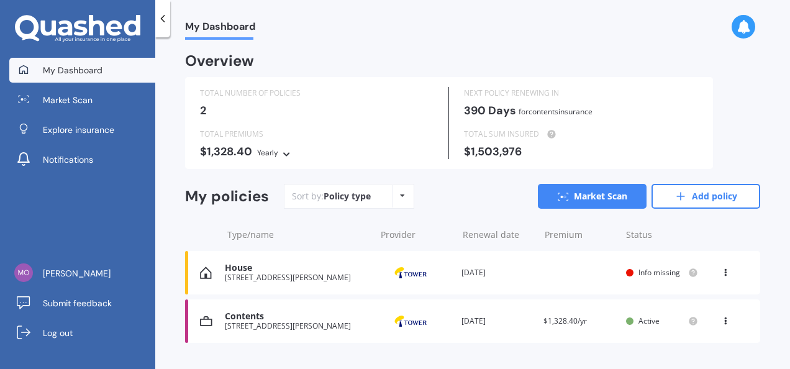
click at [721, 271] on icon at bounding box center [725, 269] width 9 height 7
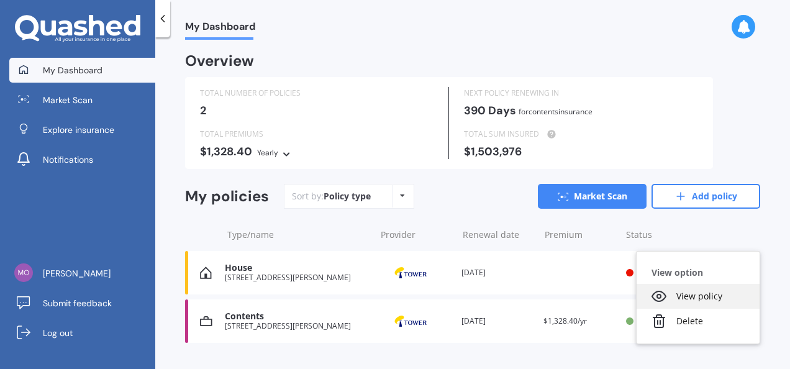
click at [703, 292] on div "View policy" at bounding box center [697, 296] width 123 height 25
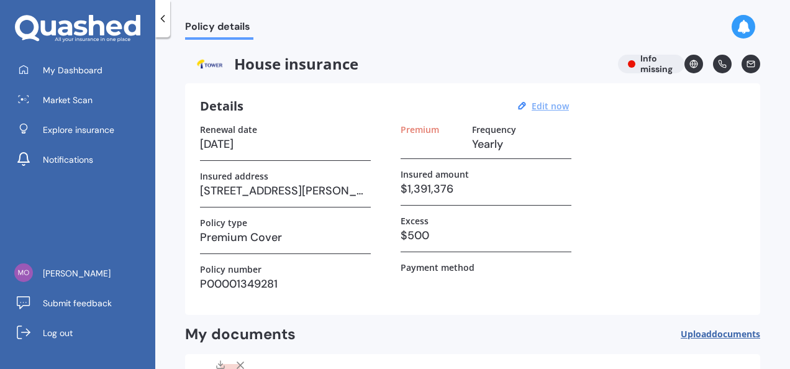
click at [551, 107] on u "Edit now" at bounding box center [550, 106] width 37 height 12
select select "31"
select select "10"
select select "2026"
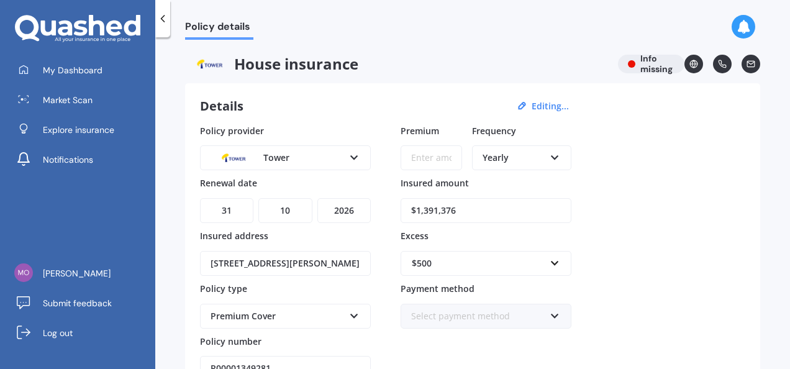
click at [416, 155] on input "Premium" at bounding box center [430, 157] width 61 height 25
type input "$4.00"
type input "$7,112.70"
click at [657, 172] on div "Policy provider Tower AA AMI AMP ANZ ASB Ando BNZ Co-Operative Bank FMG Initio …" at bounding box center [472, 252] width 545 height 257
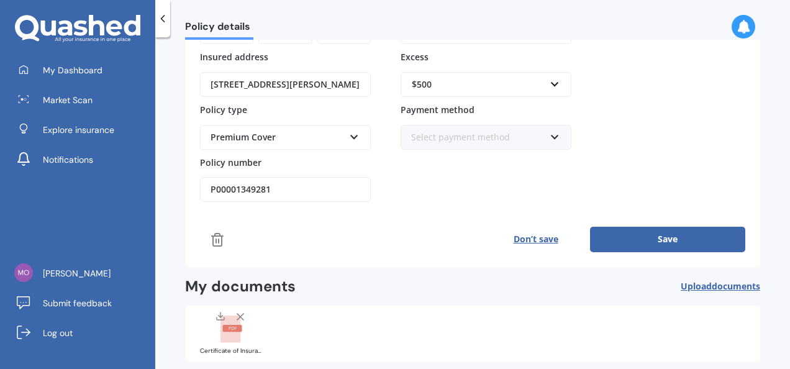
scroll to position [209, 0]
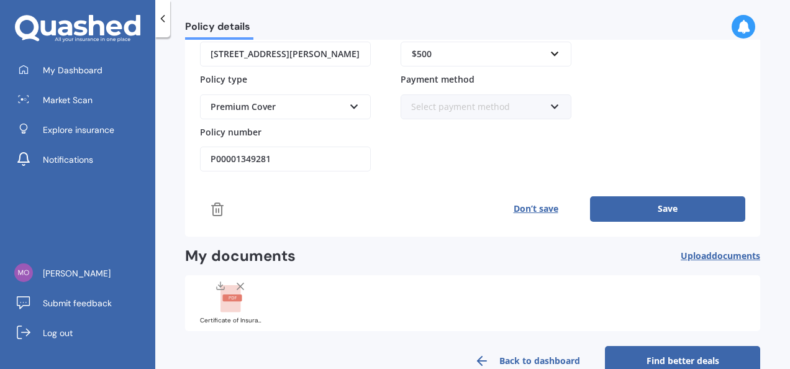
click at [653, 204] on button "Save" at bounding box center [667, 208] width 155 height 25
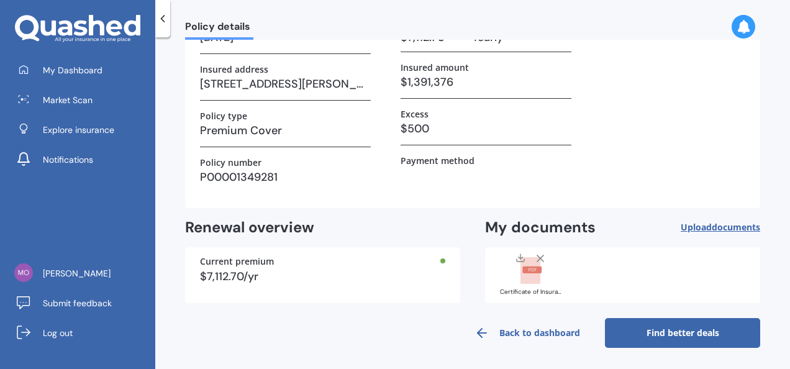
click at [528, 333] on link "Back to dashboard" at bounding box center [527, 333] width 155 height 30
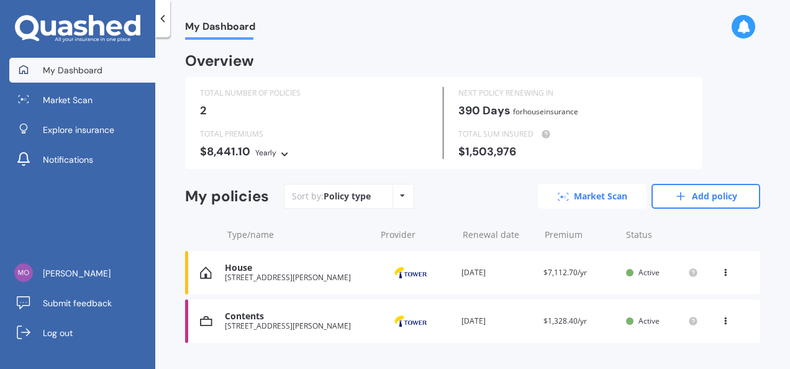
click at [592, 191] on link "Market Scan" at bounding box center [592, 196] width 109 height 25
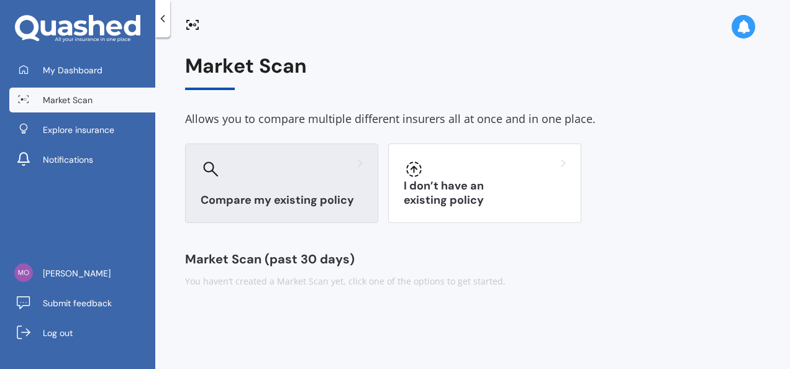
click at [284, 183] on div "Compare my existing policy" at bounding box center [281, 182] width 193 height 79
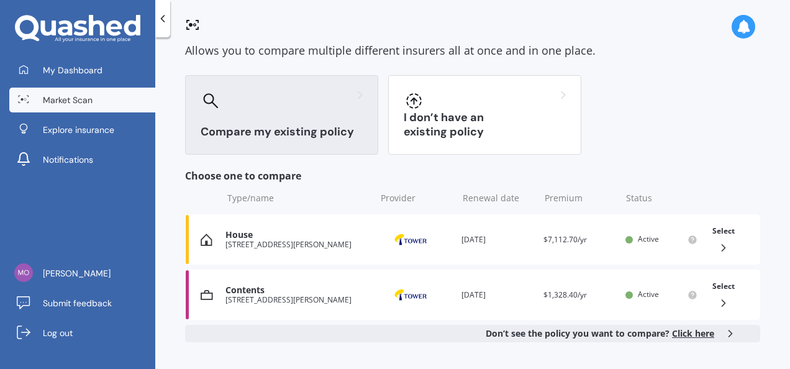
scroll to position [75, 0]
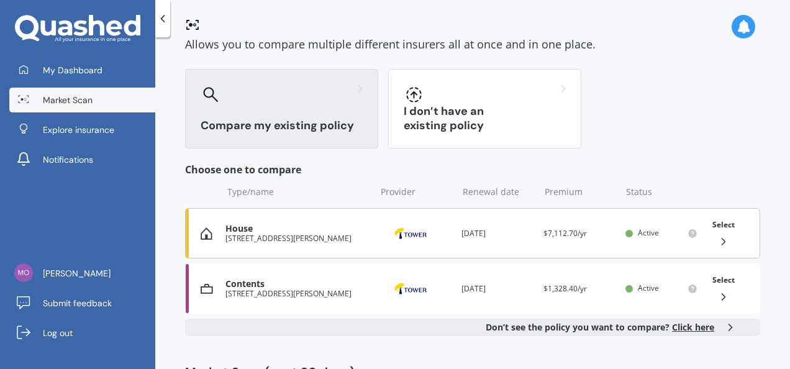
click at [717, 236] on icon at bounding box center [723, 241] width 12 height 12
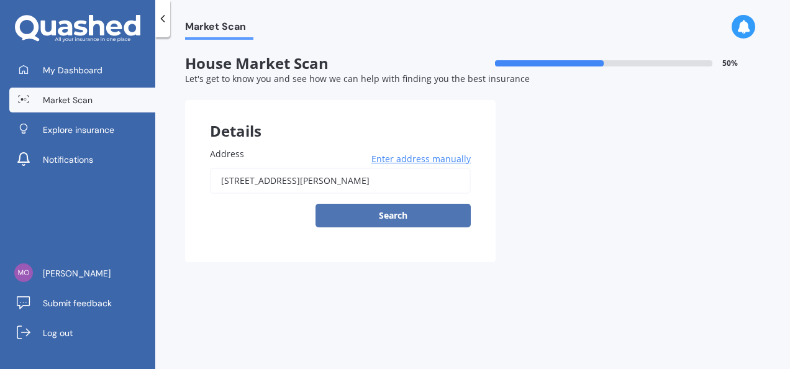
click at [377, 215] on button "Search" at bounding box center [392, 216] width 155 height 24
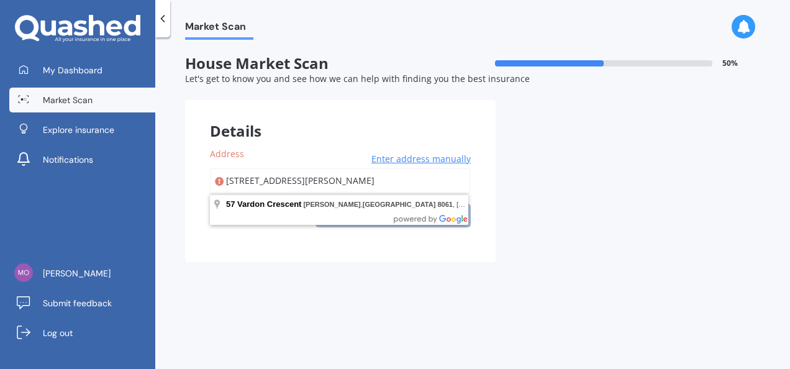
click at [419, 178] on input "[STREET_ADDRESS][PERSON_NAME]" at bounding box center [340, 181] width 261 height 26
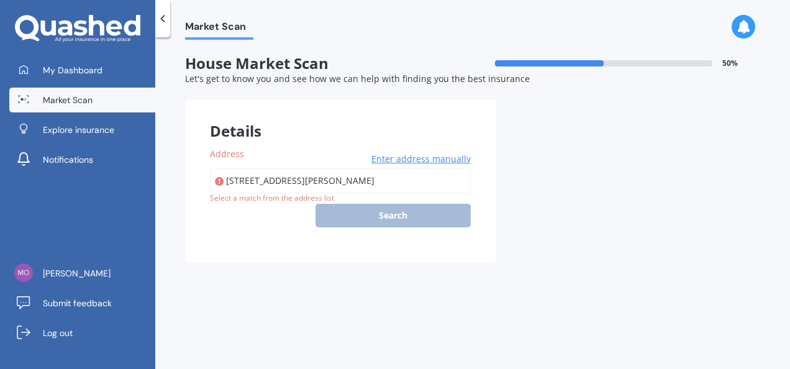
type input "[STREET_ADDRESS][PERSON_NAME]"
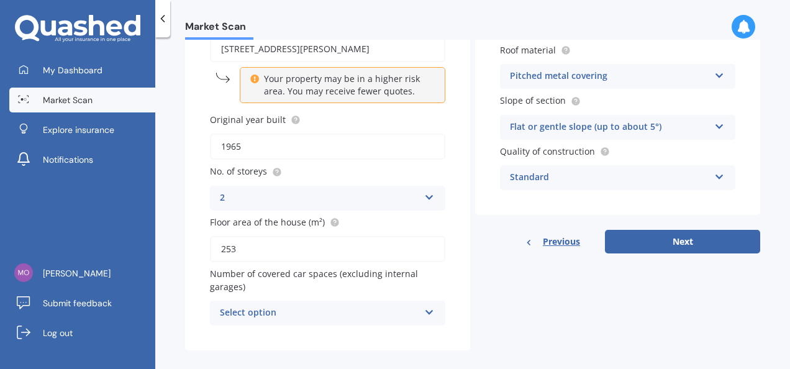
scroll to position [146, 0]
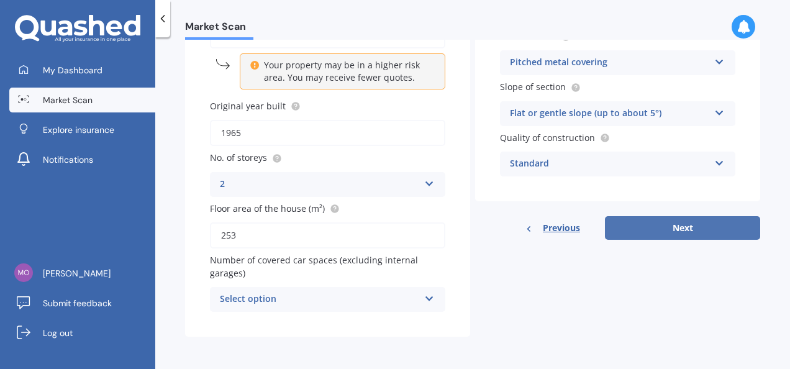
click at [661, 228] on button "Next" at bounding box center [682, 228] width 155 height 24
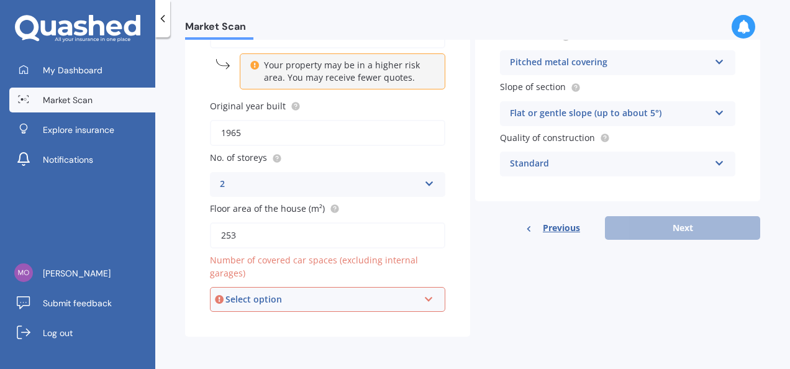
click at [360, 300] on div "Select option" at bounding box center [321, 299] width 193 height 14
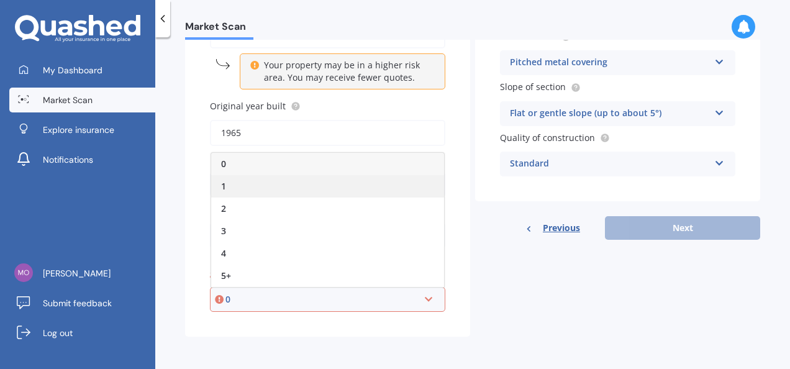
click at [306, 180] on div "1" at bounding box center [327, 186] width 233 height 22
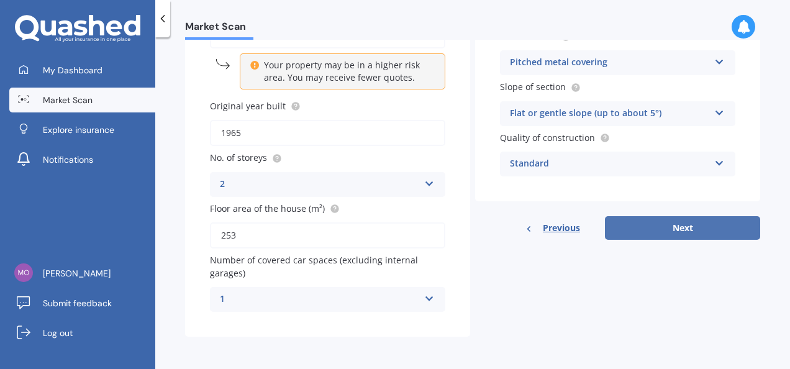
click at [661, 232] on button "Next" at bounding box center [682, 228] width 155 height 24
select select "05"
select select "09"
select select "1987"
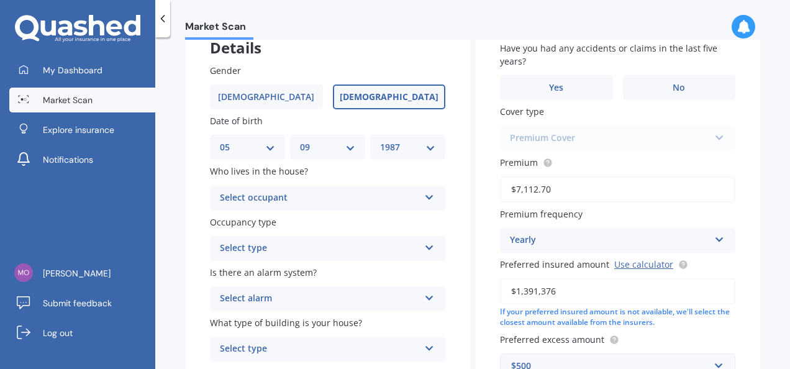
scroll to position [93, 0]
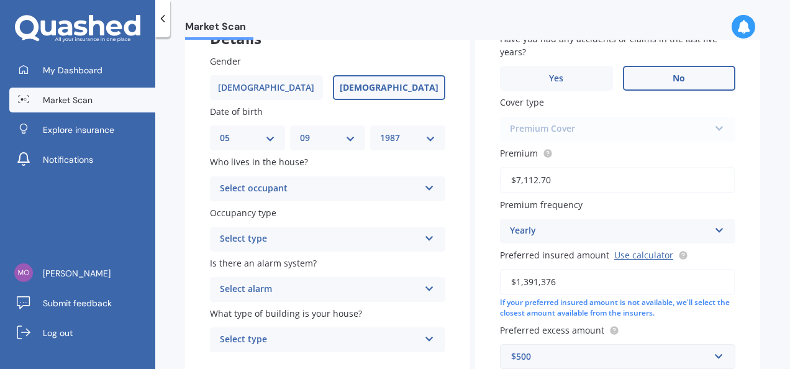
click at [663, 79] on label "No" at bounding box center [679, 78] width 113 height 25
click at [0, 0] on input "No" at bounding box center [0, 0] width 0 height 0
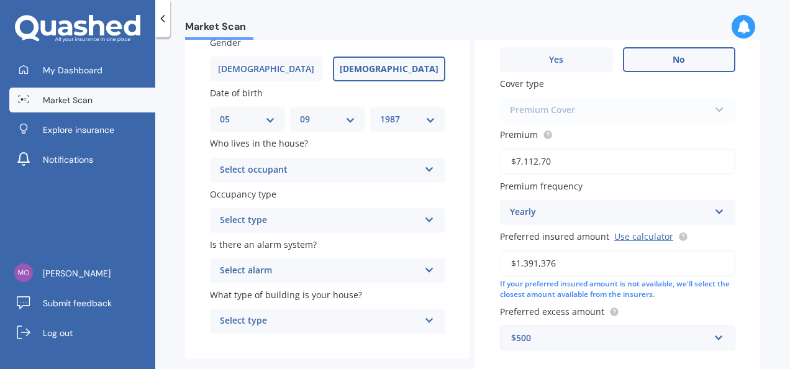
click at [249, 174] on div "Select occupant" at bounding box center [319, 170] width 199 height 15
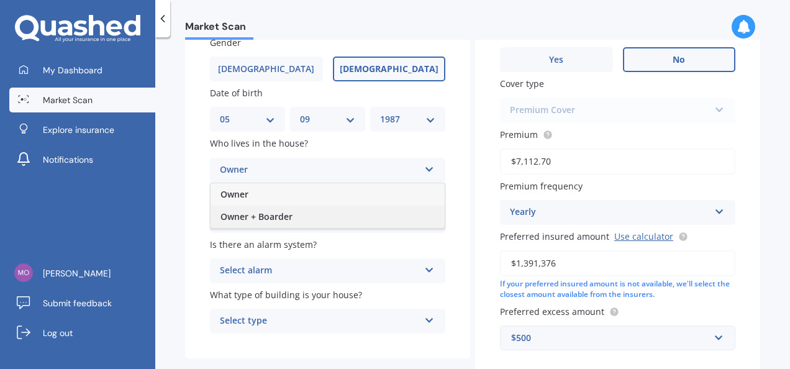
click at [242, 207] on div "Owner + Boarder" at bounding box center [327, 217] width 234 height 22
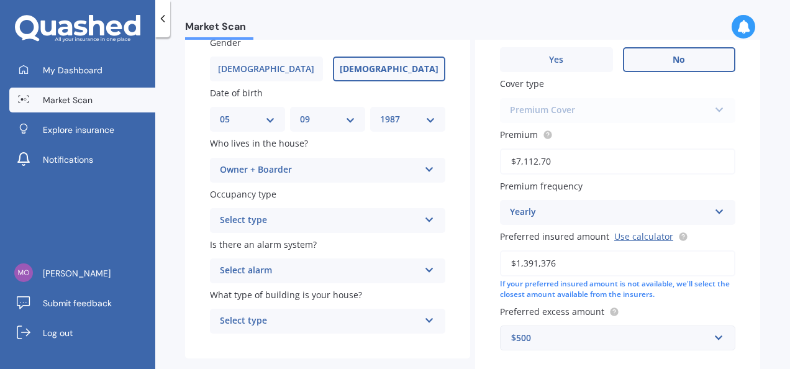
click at [243, 217] on div "Select type" at bounding box center [319, 220] width 199 height 15
click at [243, 247] on span "Permanent" at bounding box center [243, 244] width 47 height 12
click at [240, 273] on div "Select alarm" at bounding box center [319, 270] width 199 height 15
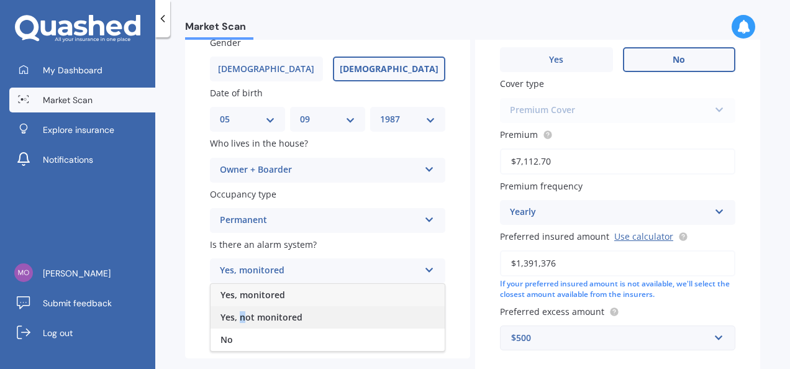
click at [242, 313] on span "Yes, not monitored" at bounding box center [261, 317] width 82 height 12
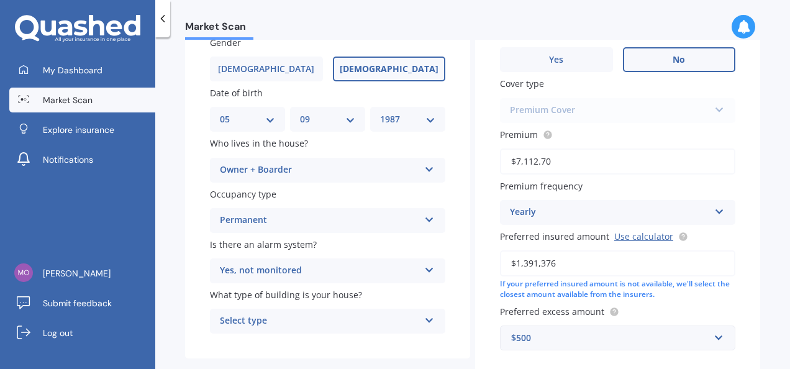
click at [243, 320] on div "Select type" at bounding box center [319, 321] width 199 height 15
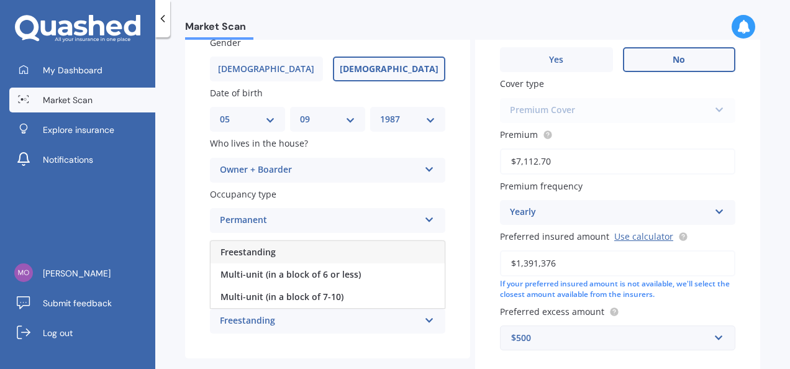
click at [248, 250] on span "Freestanding" at bounding box center [247, 252] width 55 height 12
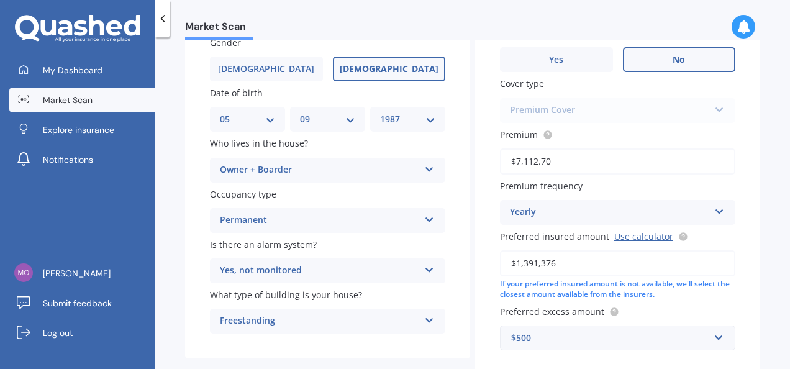
click at [469, 314] on div "Details Gender Male Female Date of birth DD 01 02 03 04 05 06 07 08 09 10 11 12…" at bounding box center [472, 201] width 575 height 425
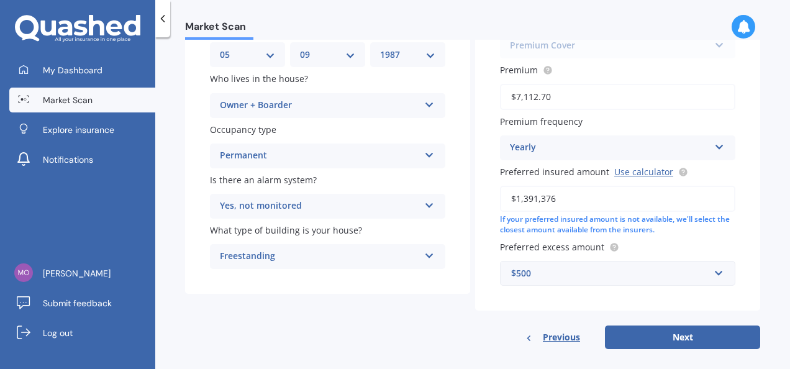
scroll to position [189, 0]
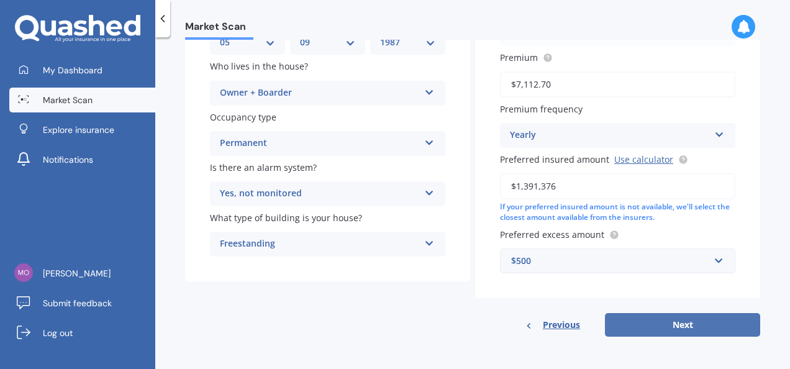
click at [689, 327] on button "Next" at bounding box center [682, 325] width 155 height 24
select select "05"
select select "09"
select select "1987"
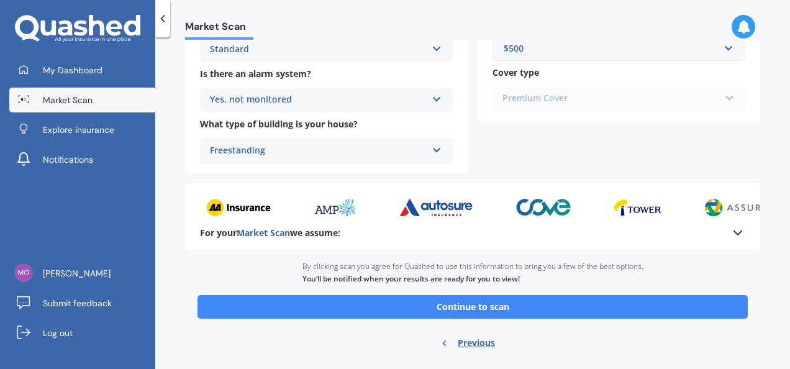
scroll to position [528, 0]
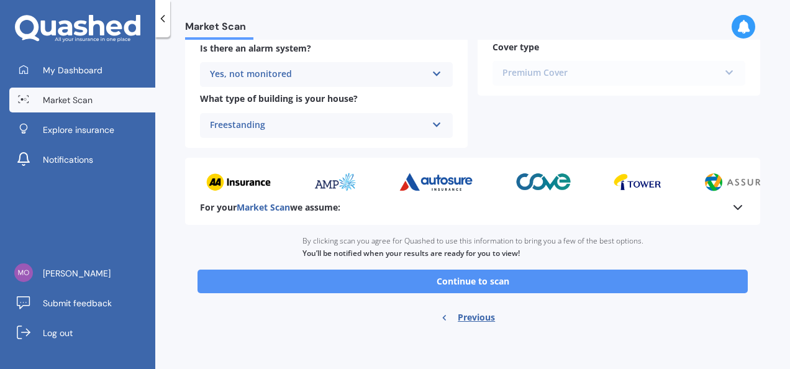
click at [494, 286] on button "Continue to scan" at bounding box center [472, 281] width 550 height 24
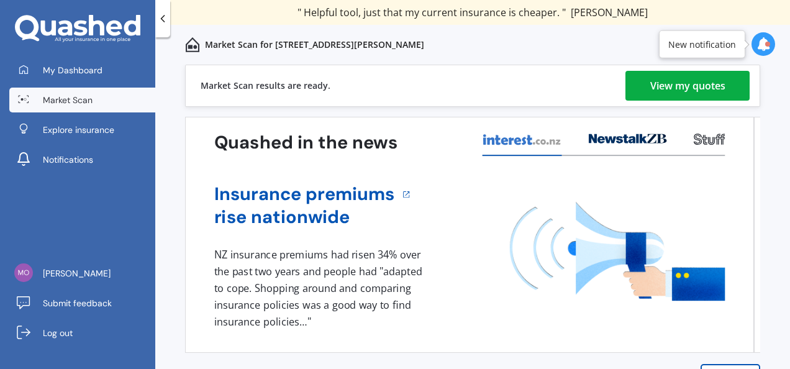
click at [690, 85] on div "View my quotes" at bounding box center [687, 86] width 75 height 30
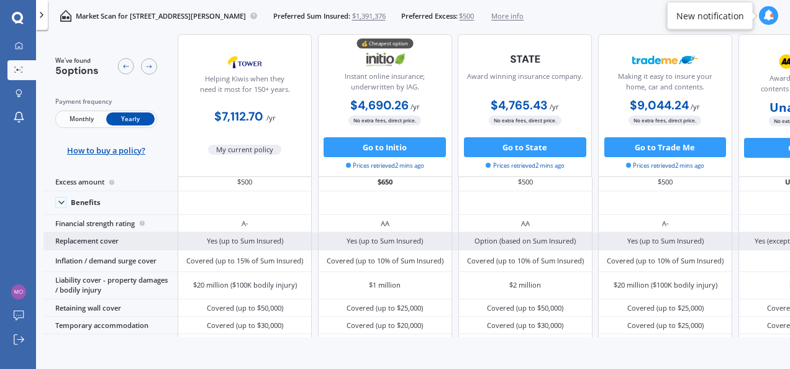
scroll to position [35, 0]
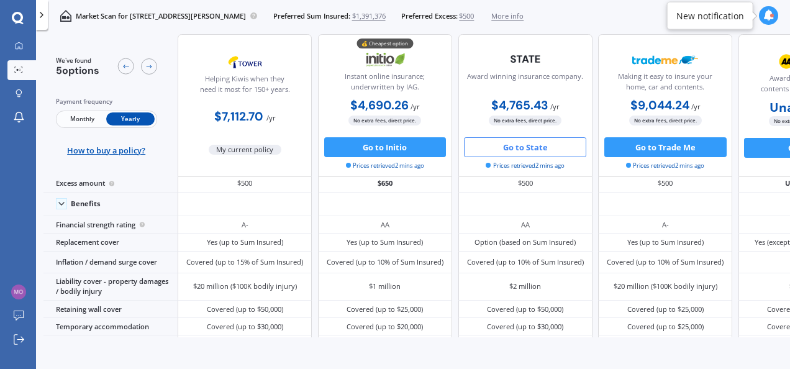
click at [513, 146] on button "Go to State" at bounding box center [525, 147] width 122 height 20
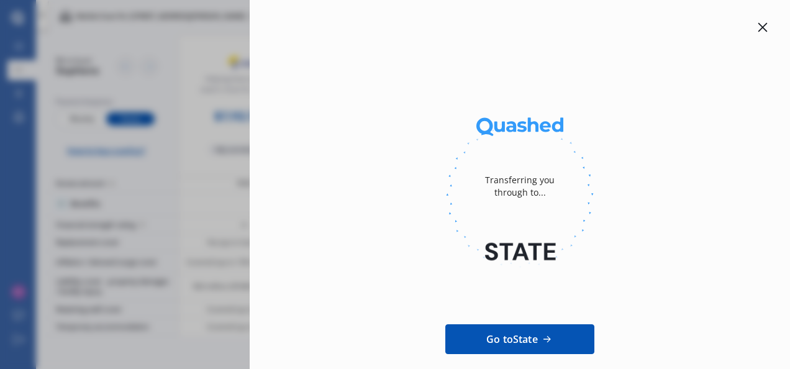
click at [758, 29] on icon at bounding box center [762, 27] width 9 height 9
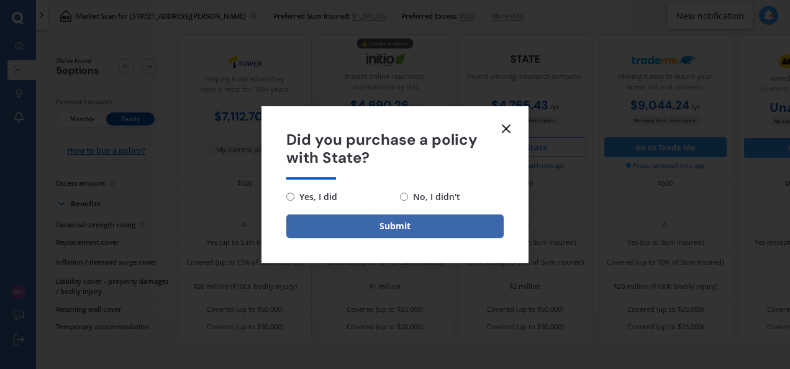
click at [509, 132] on line at bounding box center [505, 128] width 7 height 7
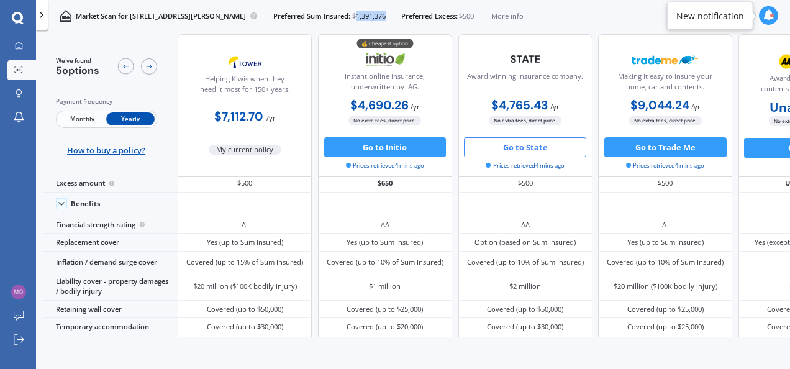
drag, startPoint x: 432, startPoint y: 14, endPoint x: 398, endPoint y: 16, distance: 33.6
click at [398, 16] on div "Preferred Sum Insured: $1,391,376 Preferred Excess: $500 More info" at bounding box center [398, 16] width 250 height 10
copy span "1,391,376"
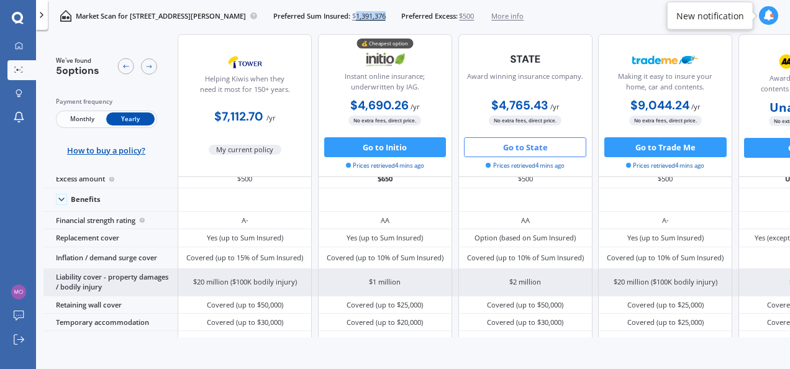
scroll to position [0, 0]
